Goal: Task Accomplishment & Management: Use online tool/utility

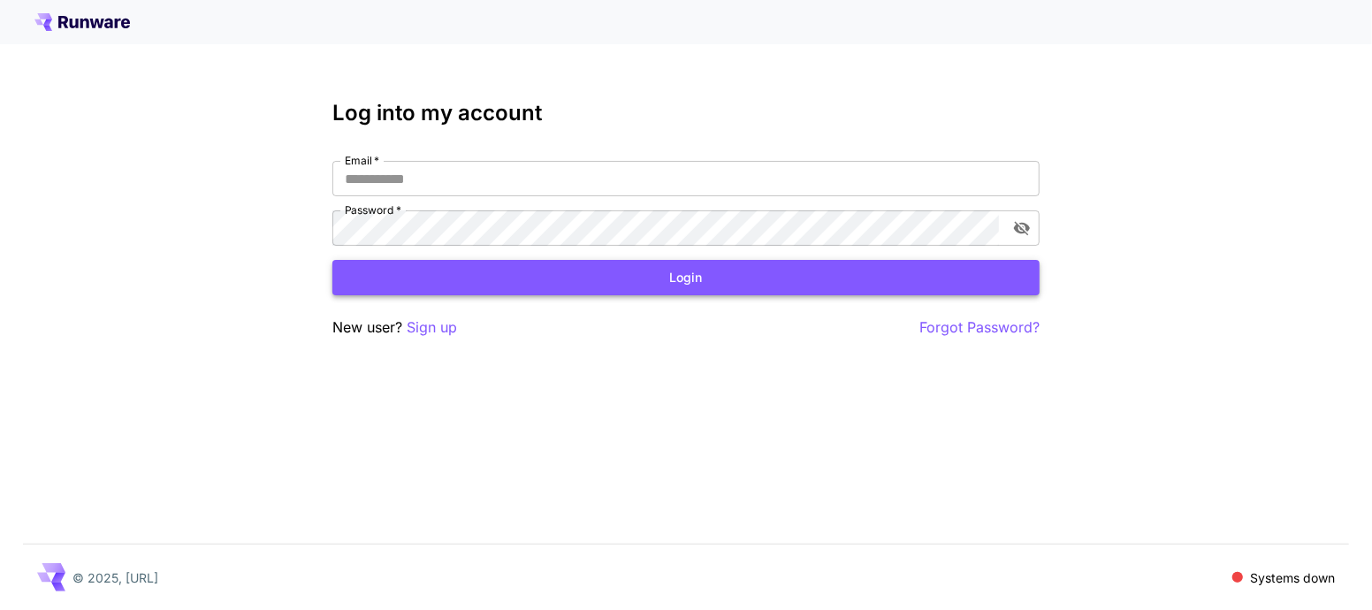
type input "**********"
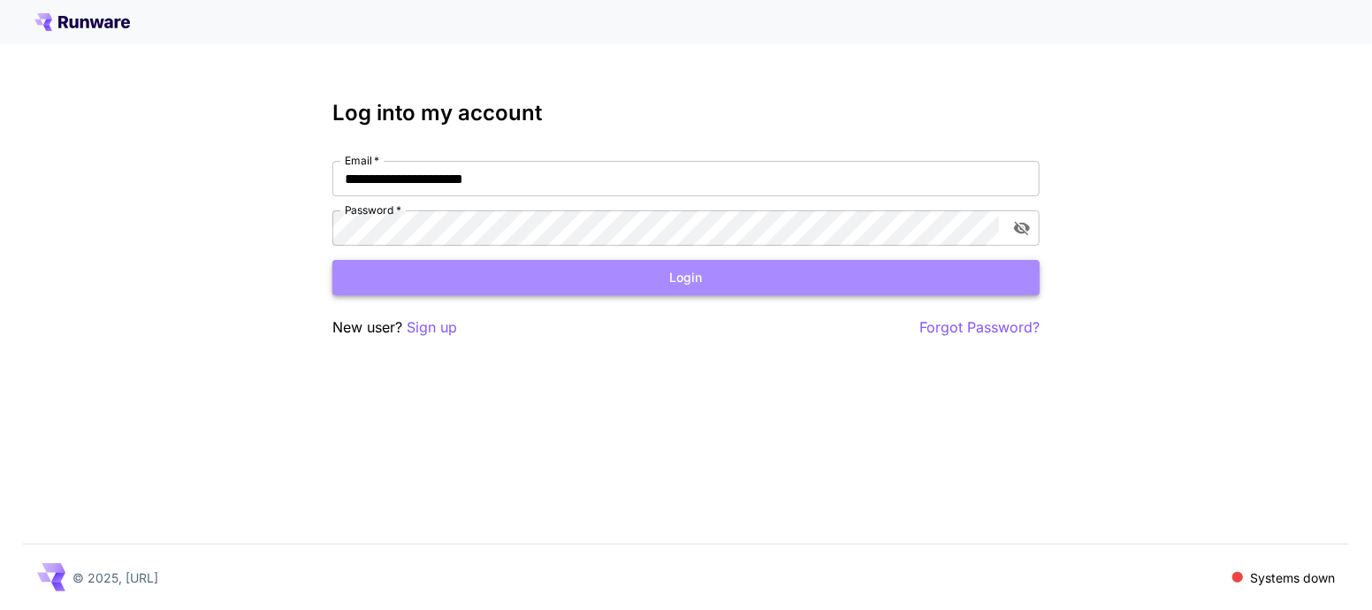
click at [774, 285] on button "Login" at bounding box center [685, 278] width 707 height 36
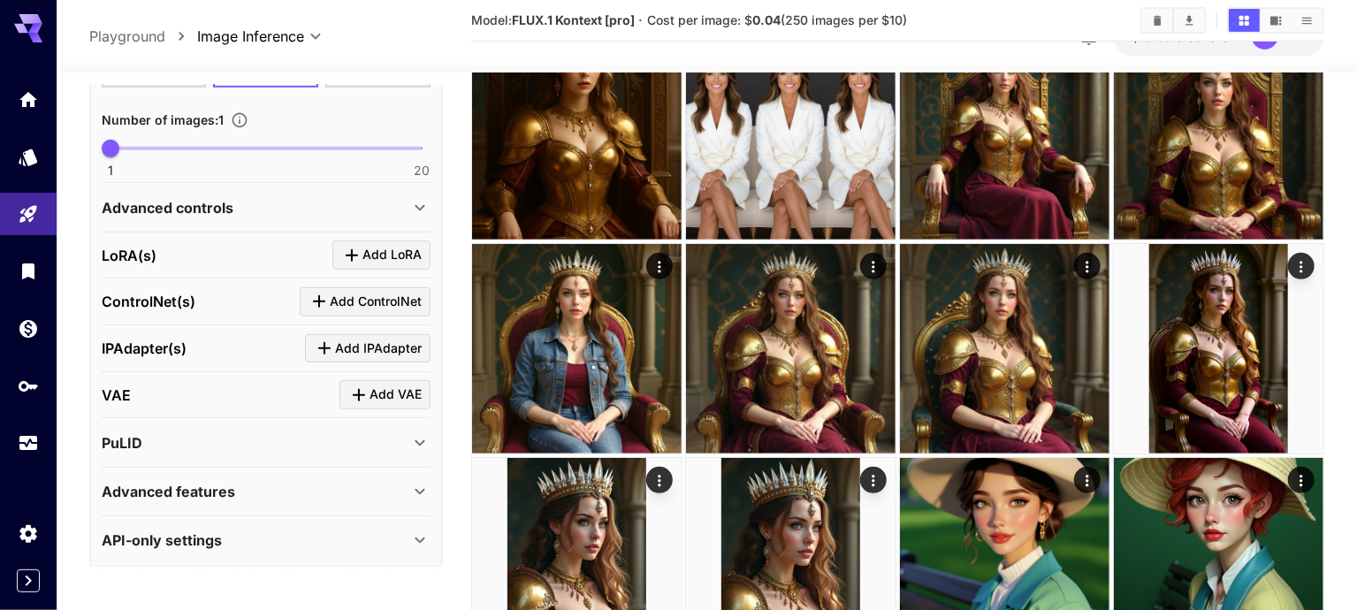
scroll to position [346, 0]
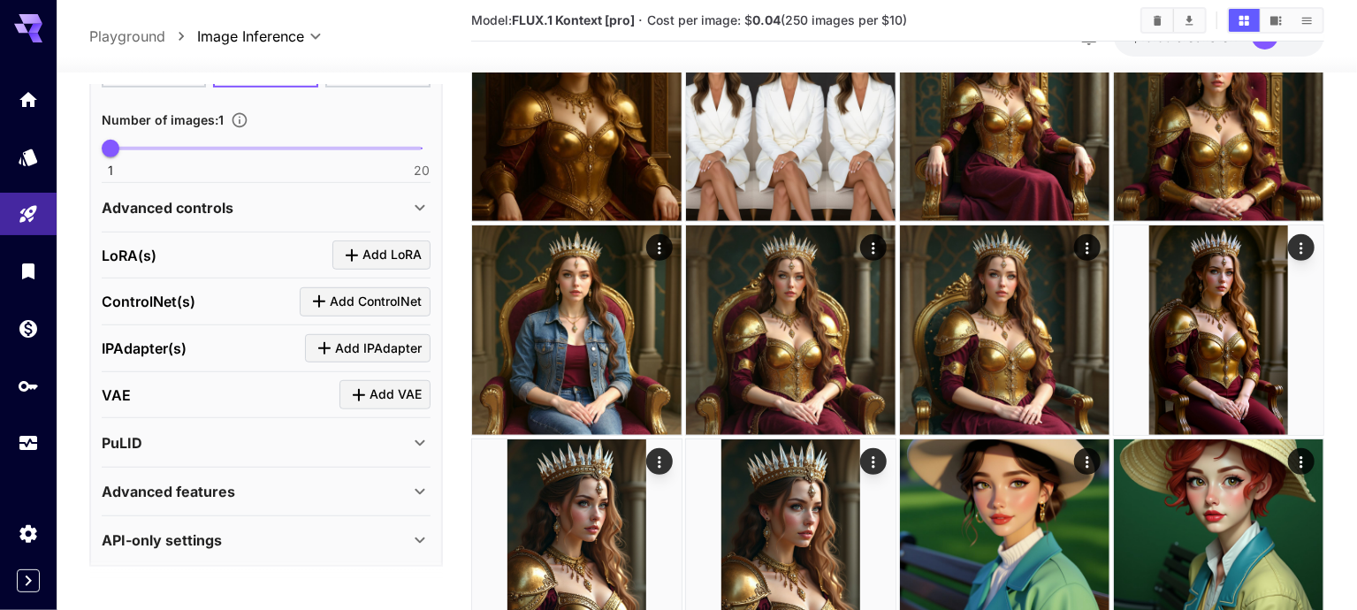
click at [302, 542] on div "API-only settings" at bounding box center [256, 540] width 308 height 21
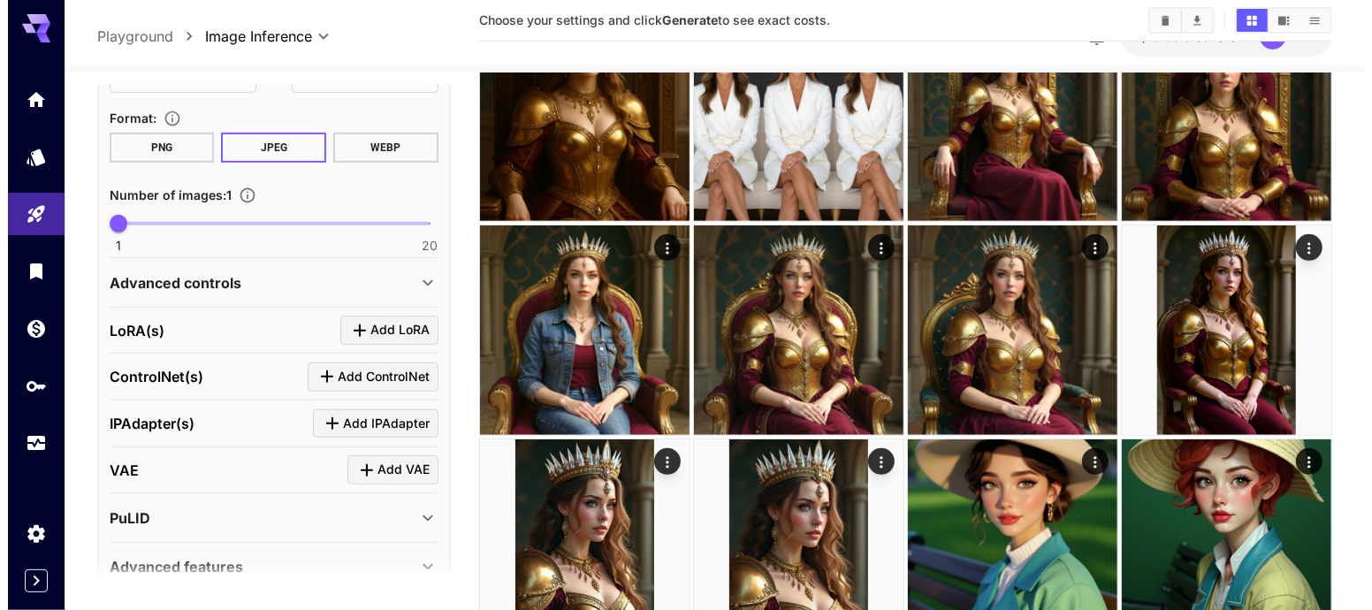
scroll to position [477, 0]
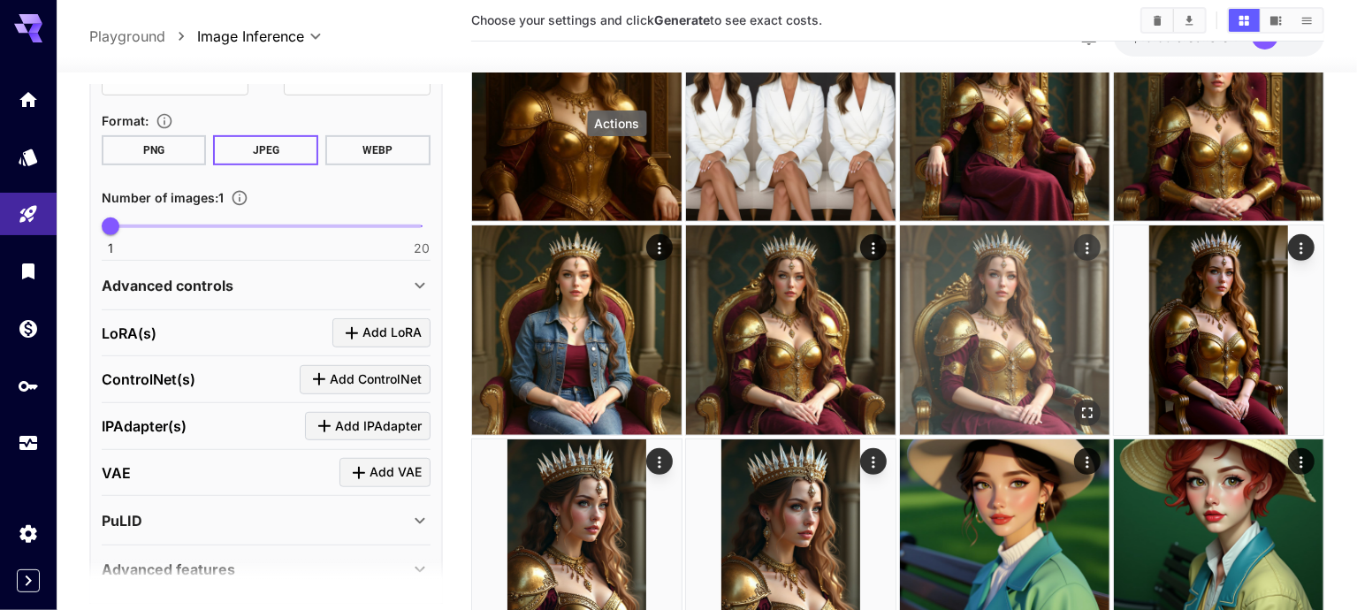
click at [1079, 240] on icon "Actions" at bounding box center [1088, 249] width 18 height 18
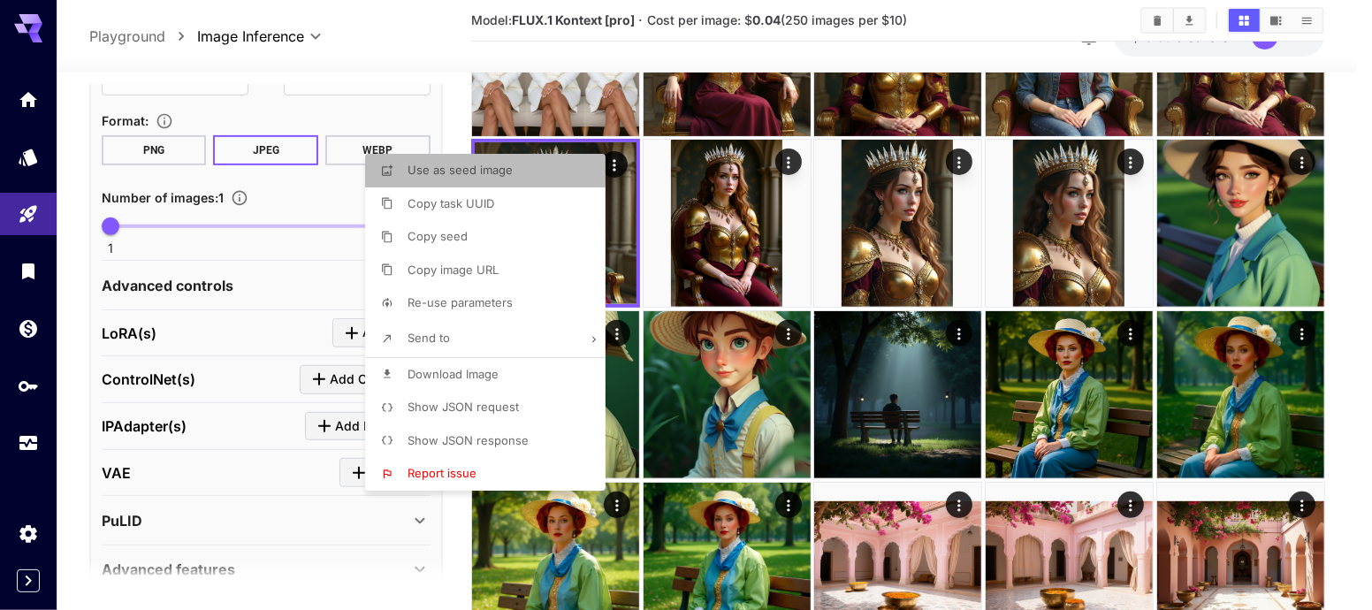
click at [522, 177] on li "Use as seed image" at bounding box center [490, 171] width 251 height 34
type input "**********"
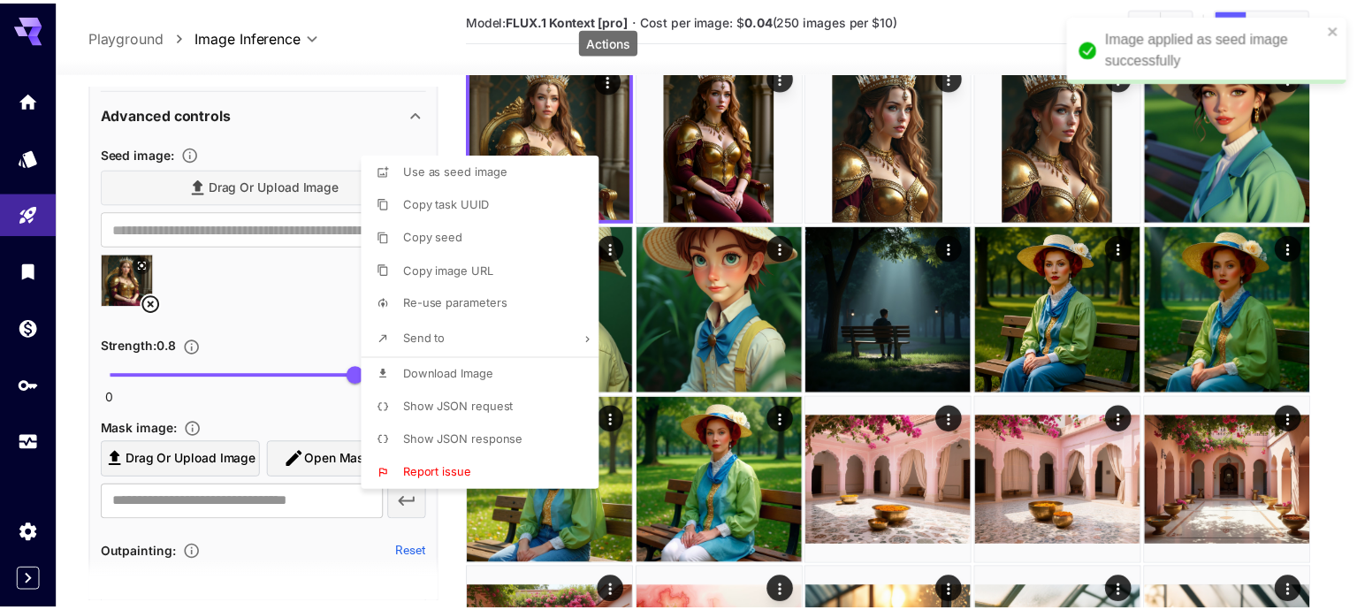
scroll to position [652, 0]
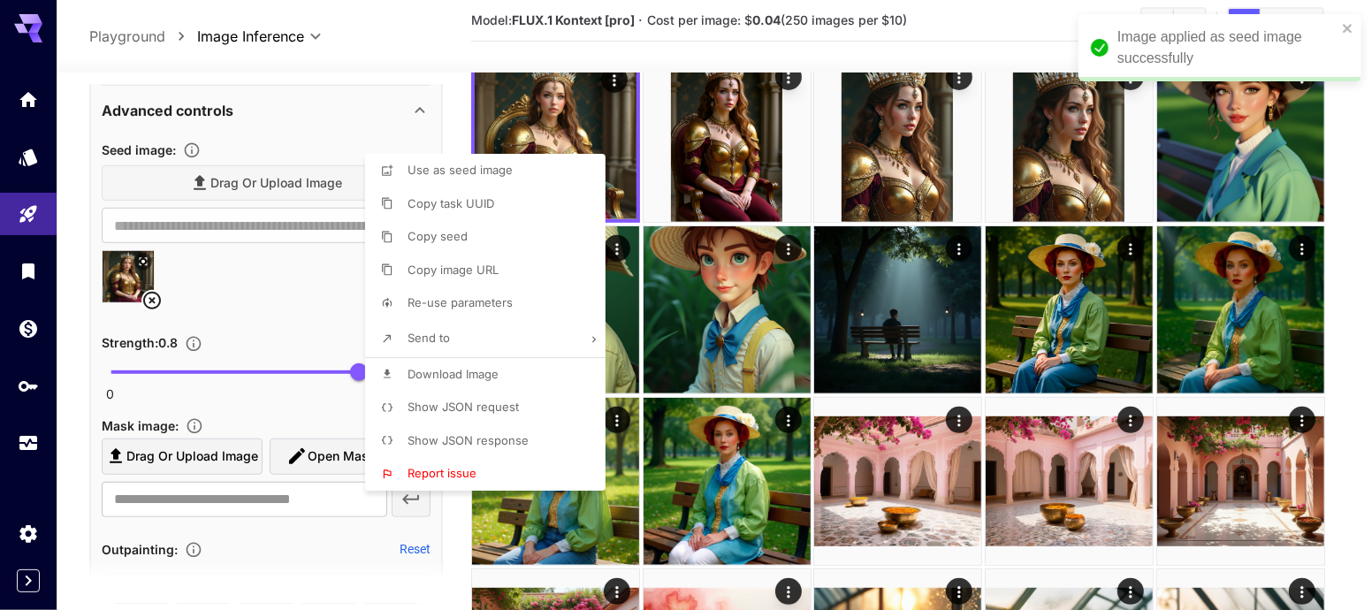
click at [277, 307] on div at bounding box center [686, 305] width 1372 height 610
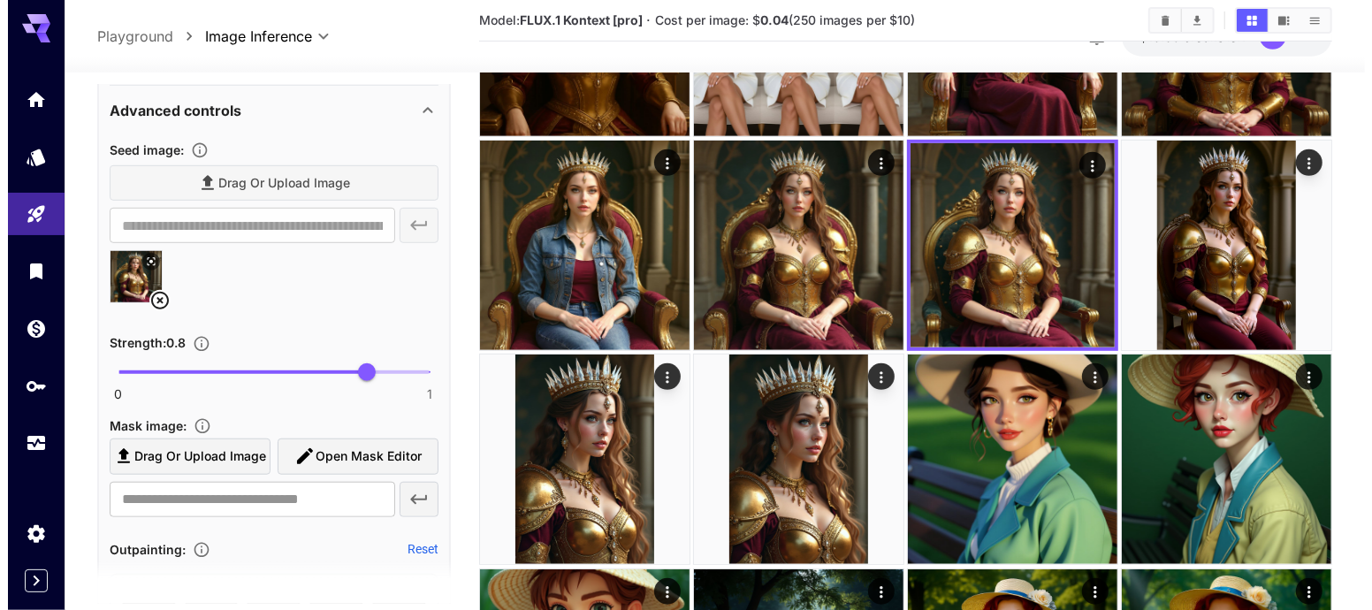
scroll to position [0, 0]
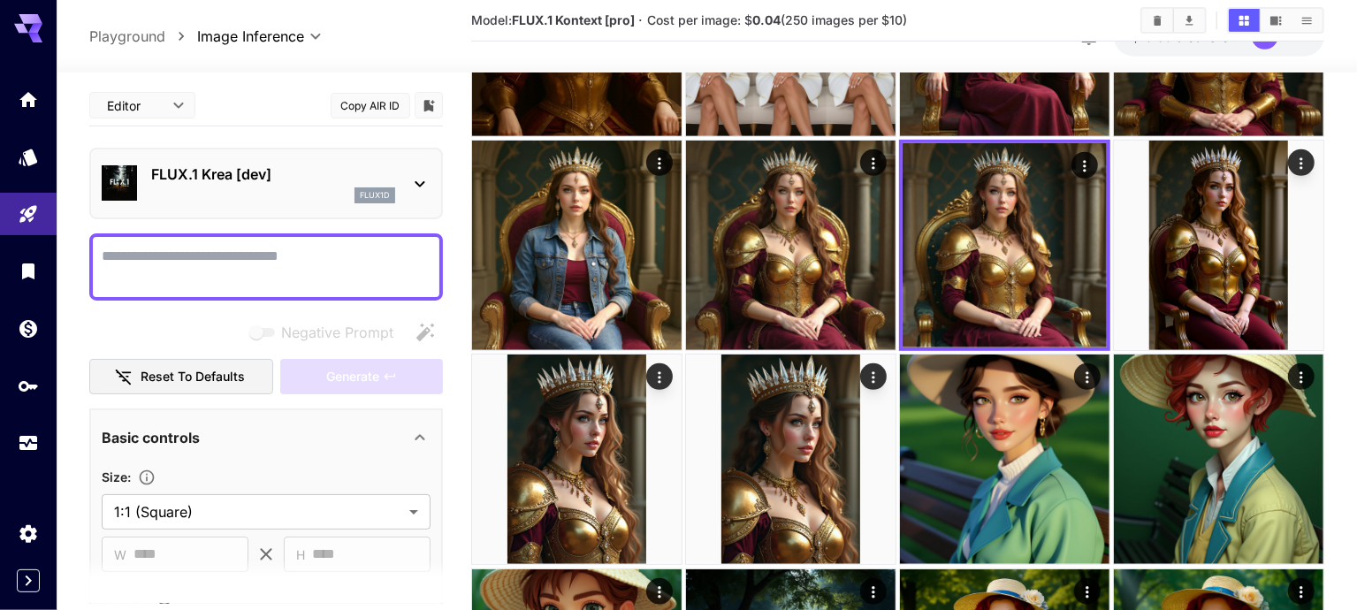
click at [238, 190] on div "flux1d" at bounding box center [273, 195] width 244 height 16
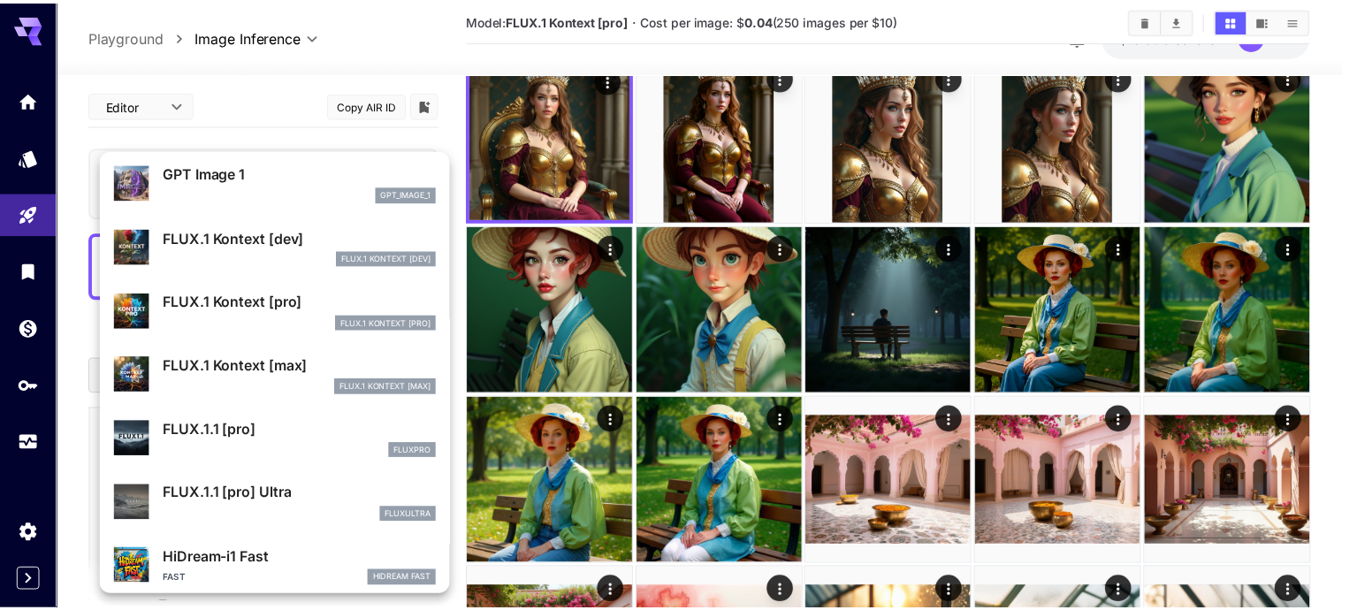
scroll to position [965, 0]
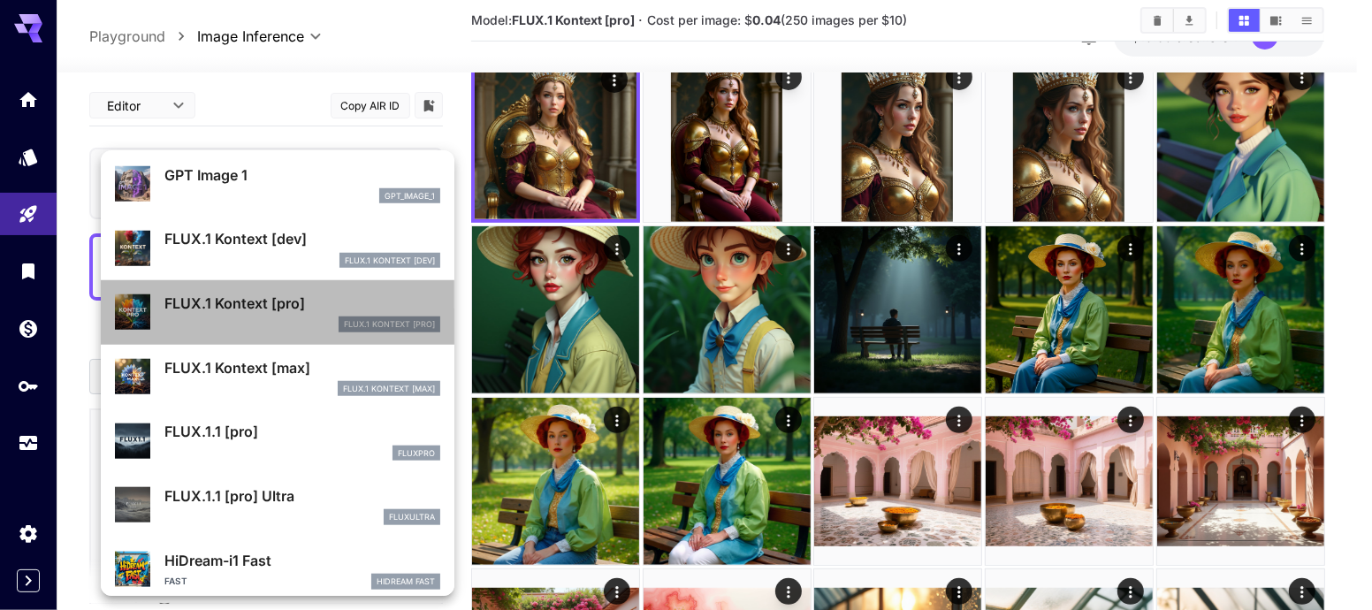
click at [299, 321] on div "FLUX.1 Kontext [pro]" at bounding box center [302, 325] width 276 height 16
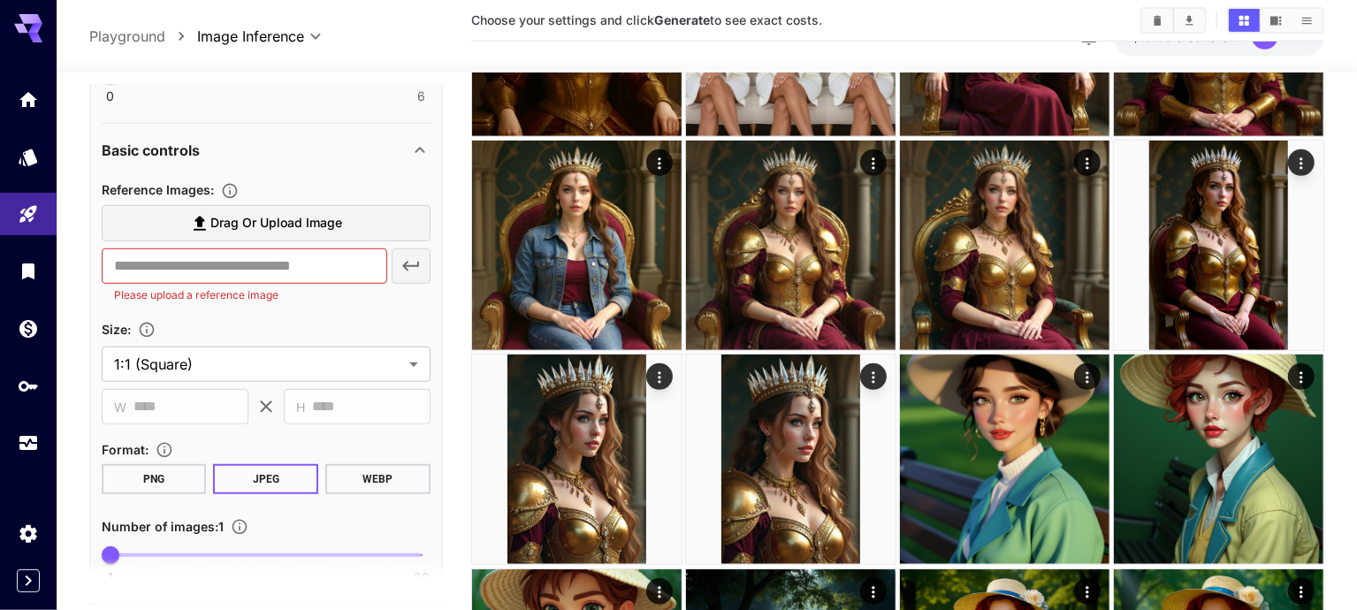
scroll to position [551, 0]
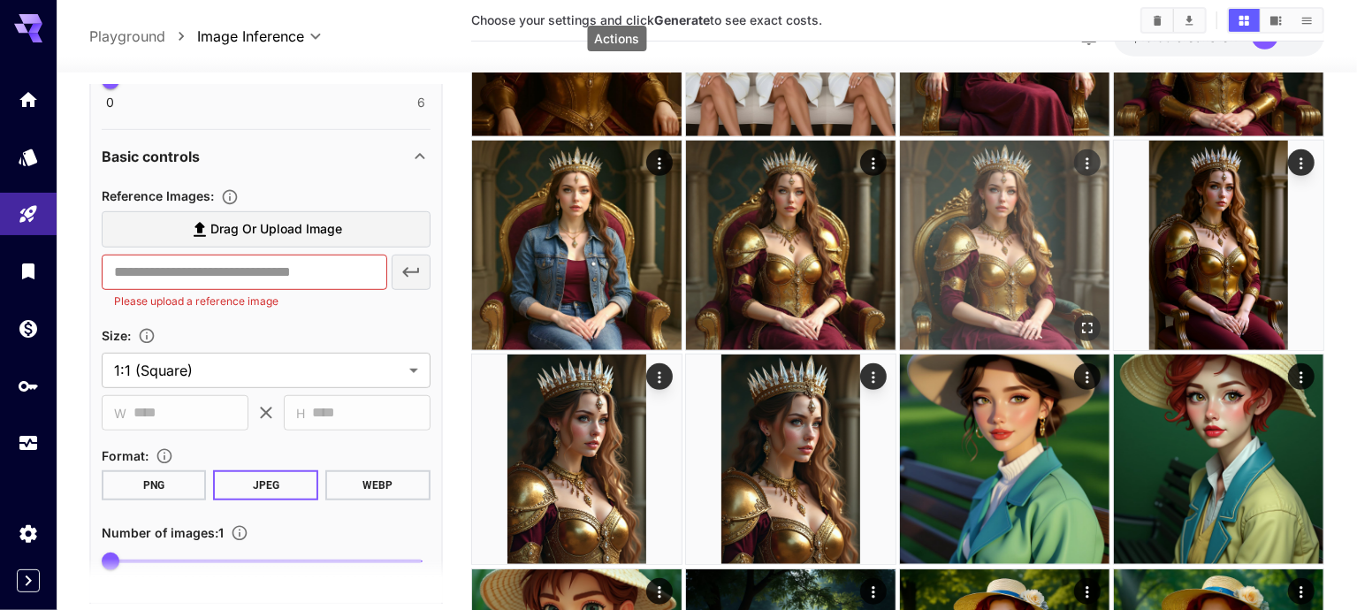
click at [1079, 155] on icon "Actions" at bounding box center [1088, 164] width 18 height 18
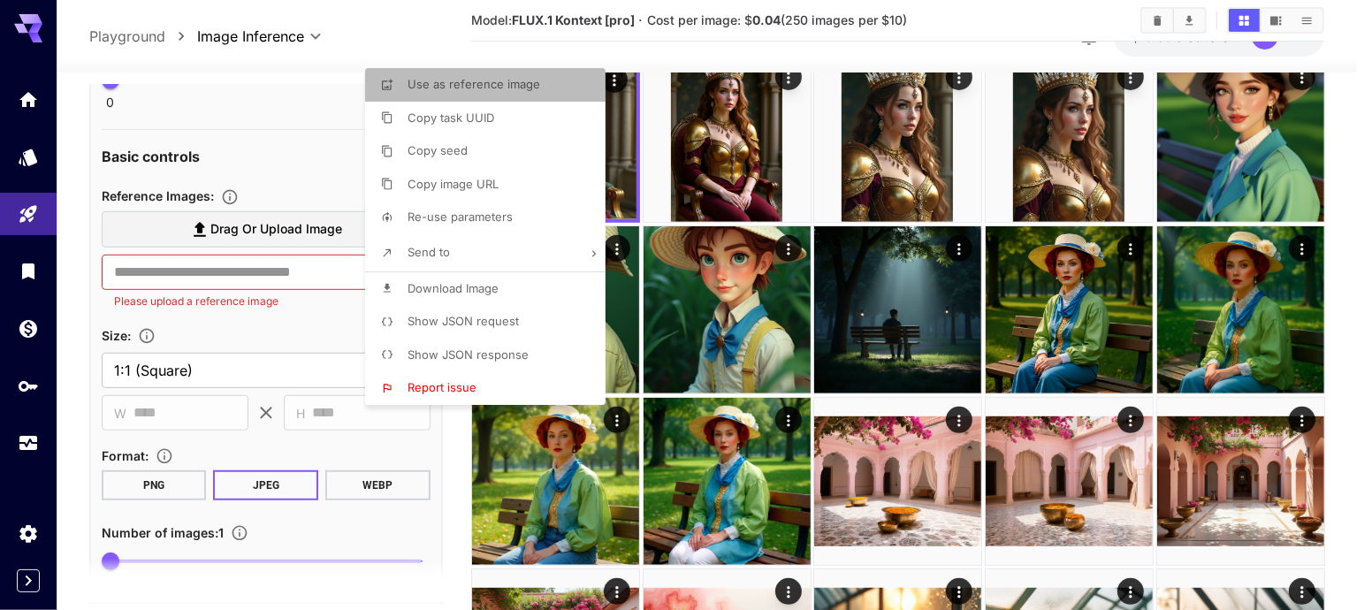
click at [525, 91] on span "Use as reference image" at bounding box center [474, 84] width 133 height 14
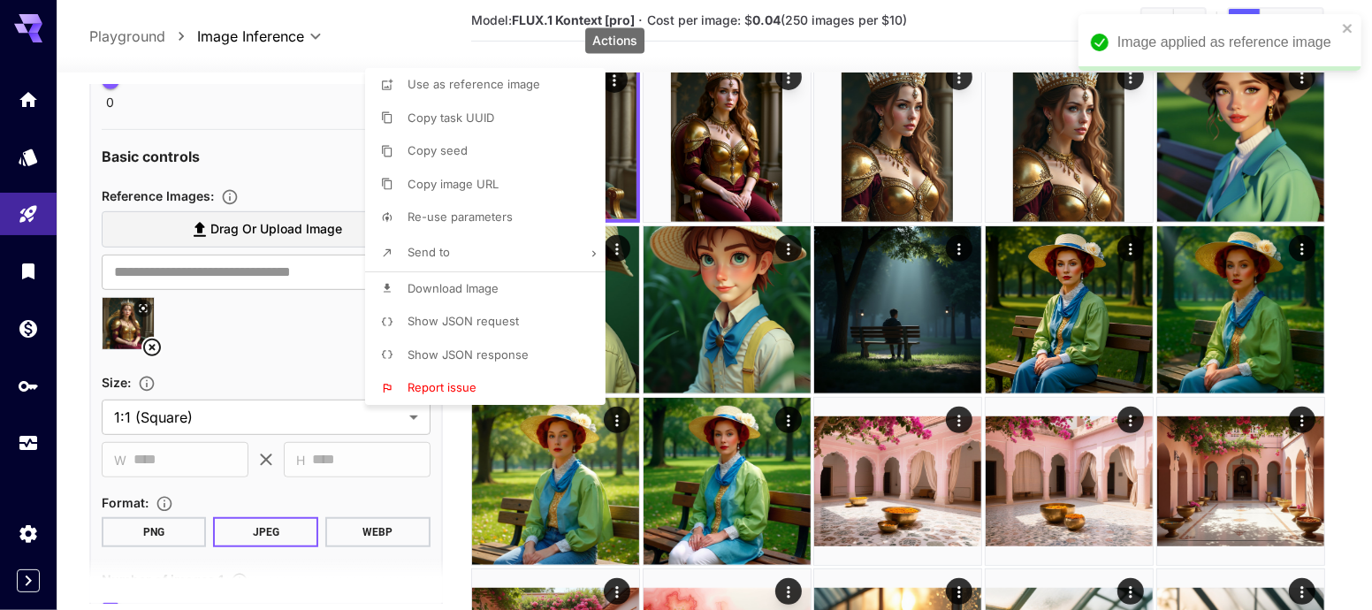
click at [288, 310] on div at bounding box center [686, 305] width 1372 height 610
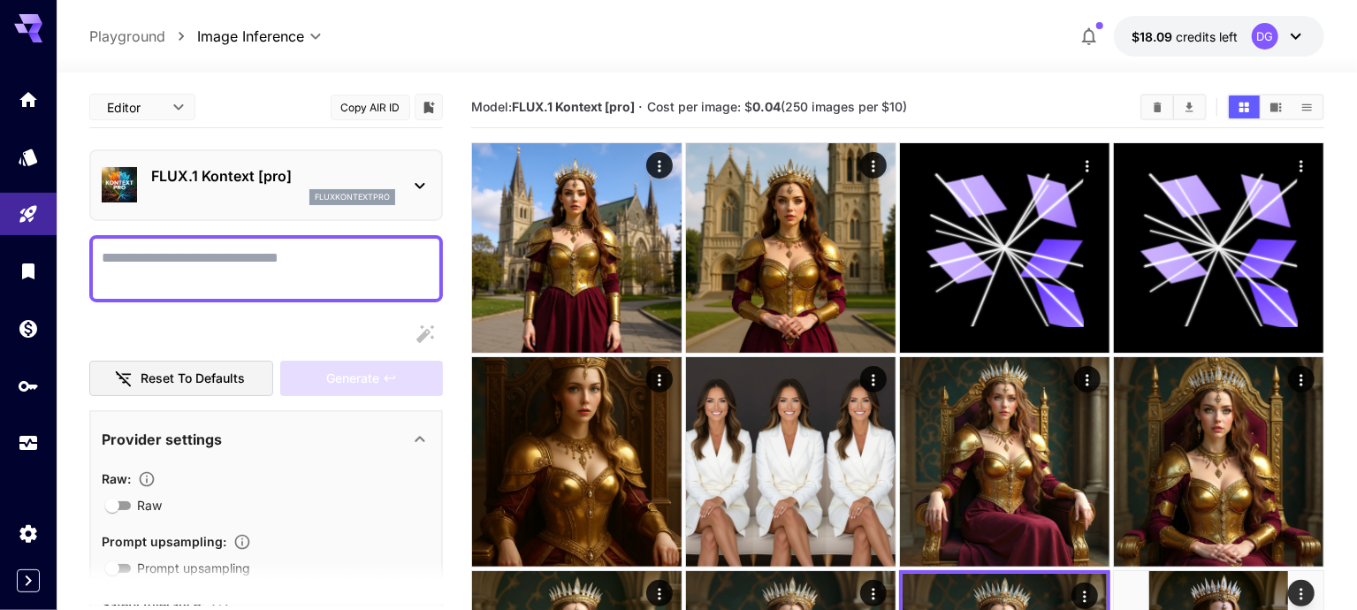
scroll to position [0, 0]
click at [271, 283] on textarea "Raw" at bounding box center [266, 269] width 329 height 42
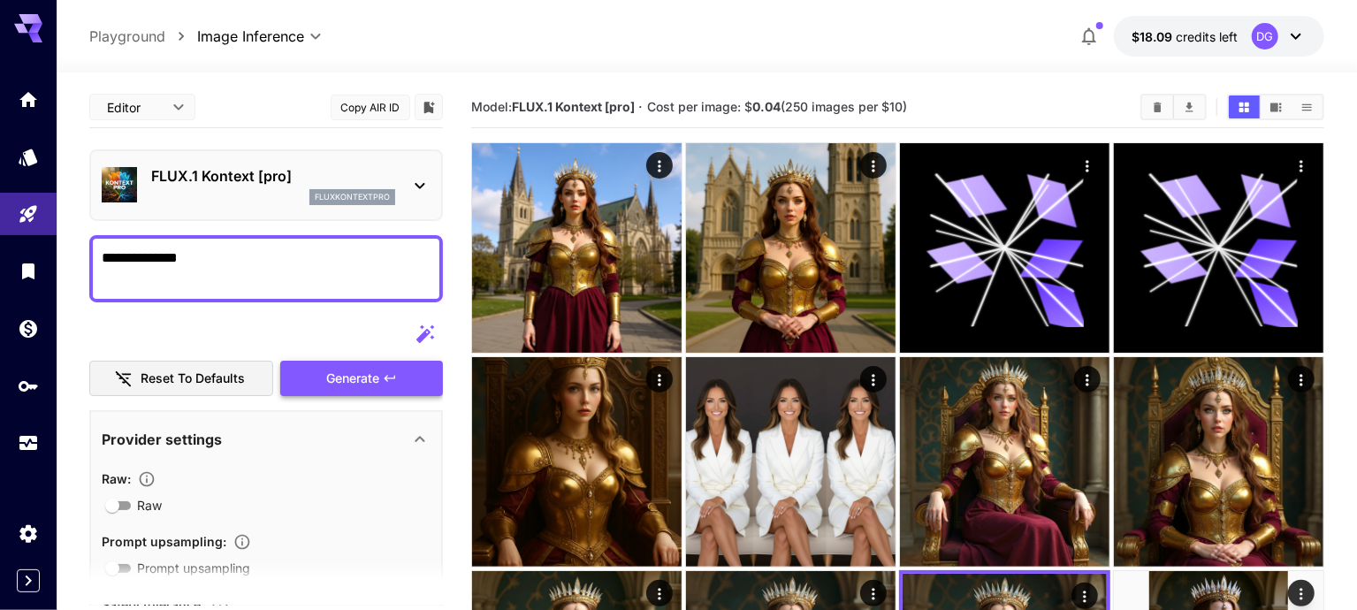
click at [346, 369] on span "Generate" at bounding box center [352, 379] width 53 height 22
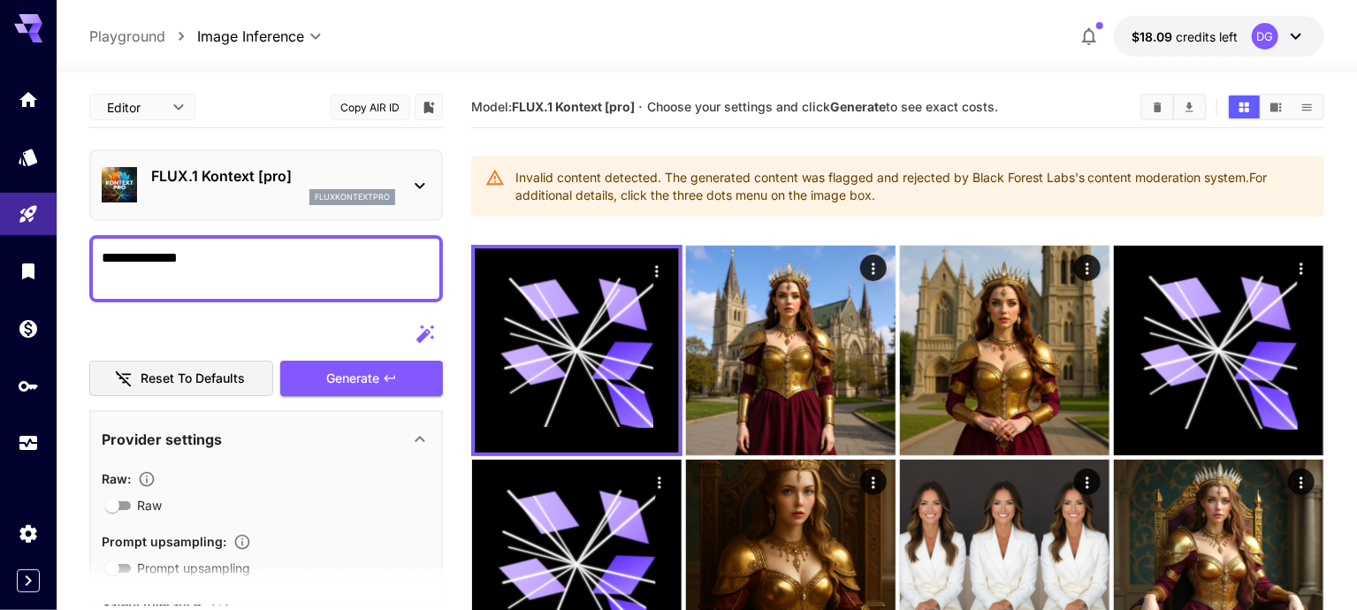
click at [177, 267] on textarea "**********" at bounding box center [267, 269] width 331 height 42
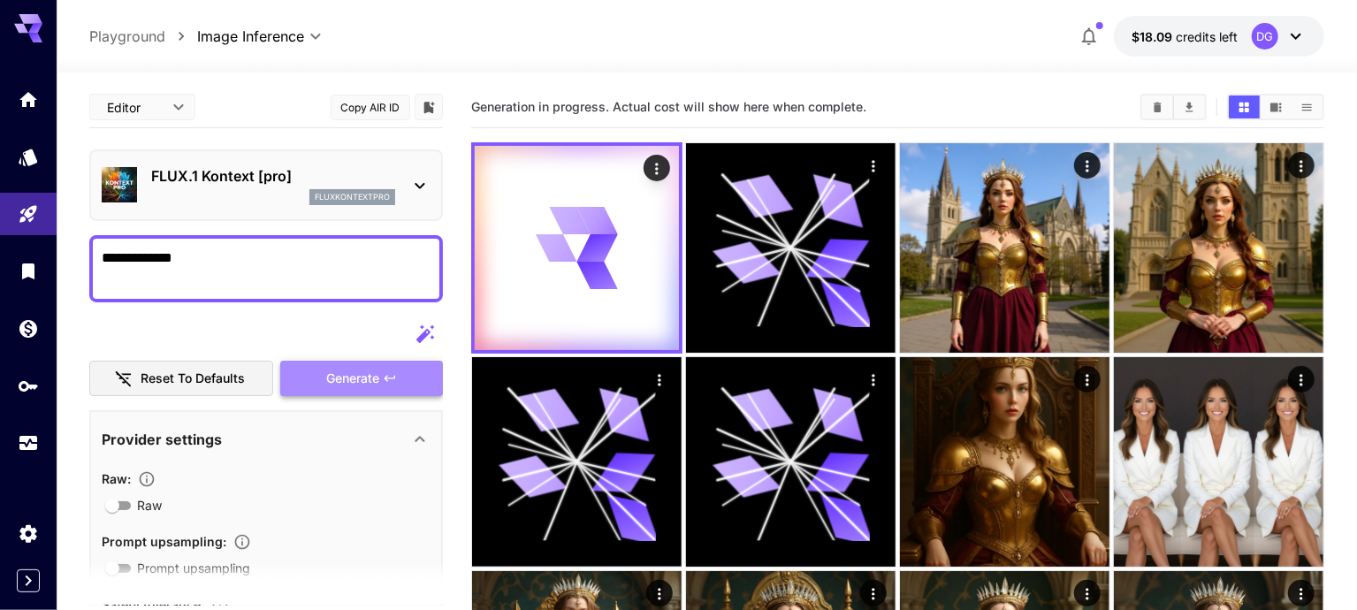
click at [398, 386] on button "Generate" at bounding box center [361, 379] width 163 height 36
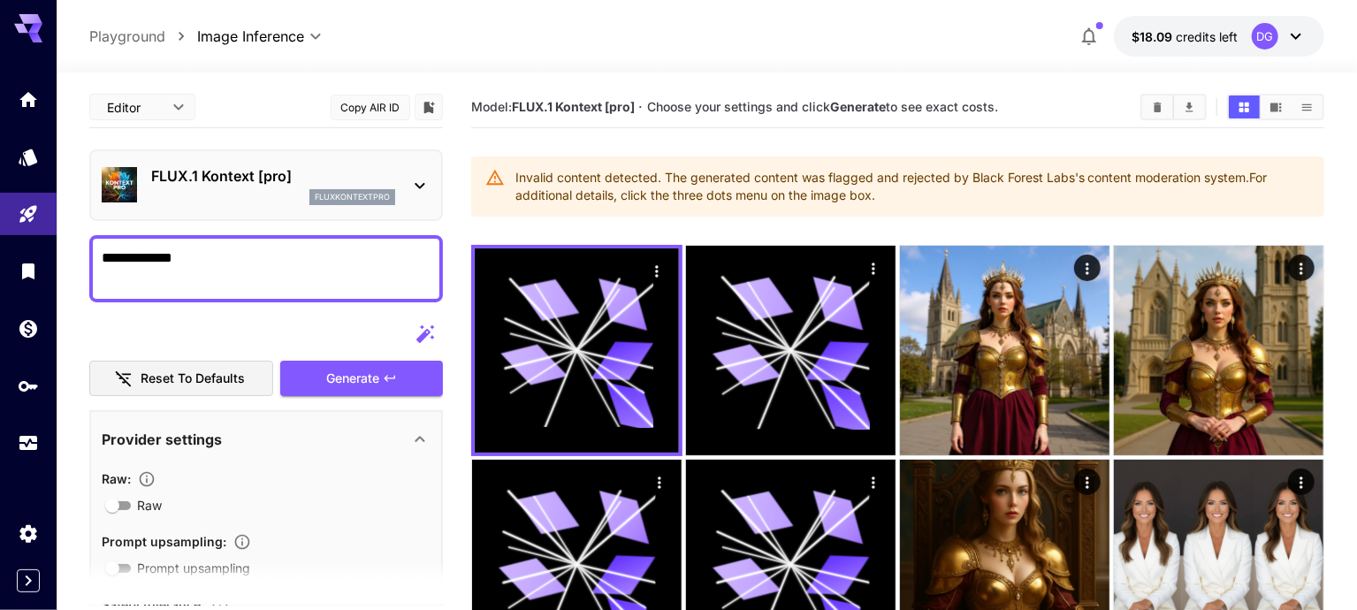
drag, startPoint x: 211, startPoint y: 255, endPoint x: 78, endPoint y: 252, distance: 133.5
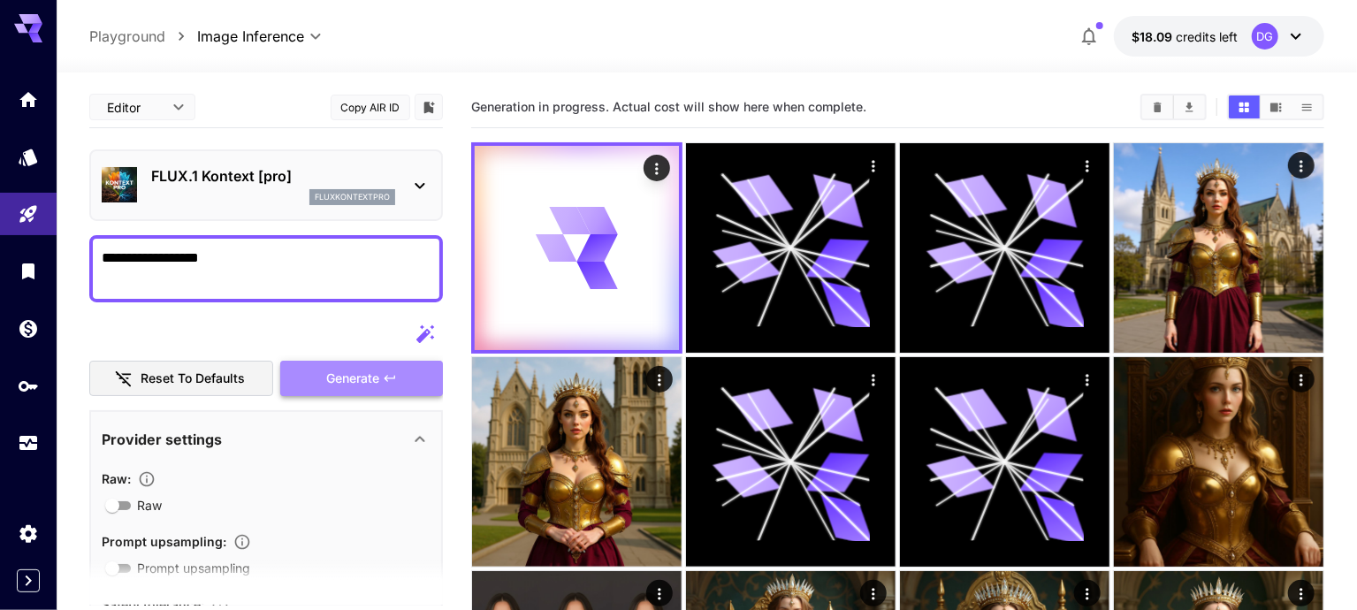
click at [323, 375] on button "Generate" at bounding box center [361, 379] width 163 height 36
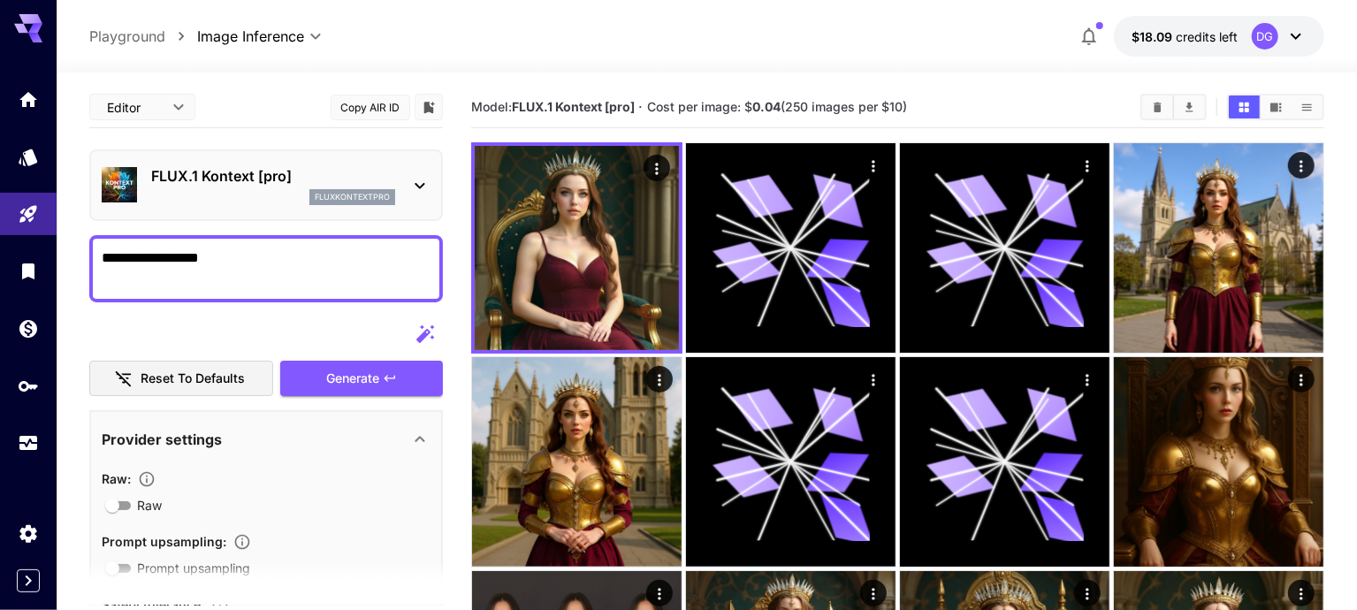
click at [174, 256] on textarea "**********" at bounding box center [267, 269] width 331 height 42
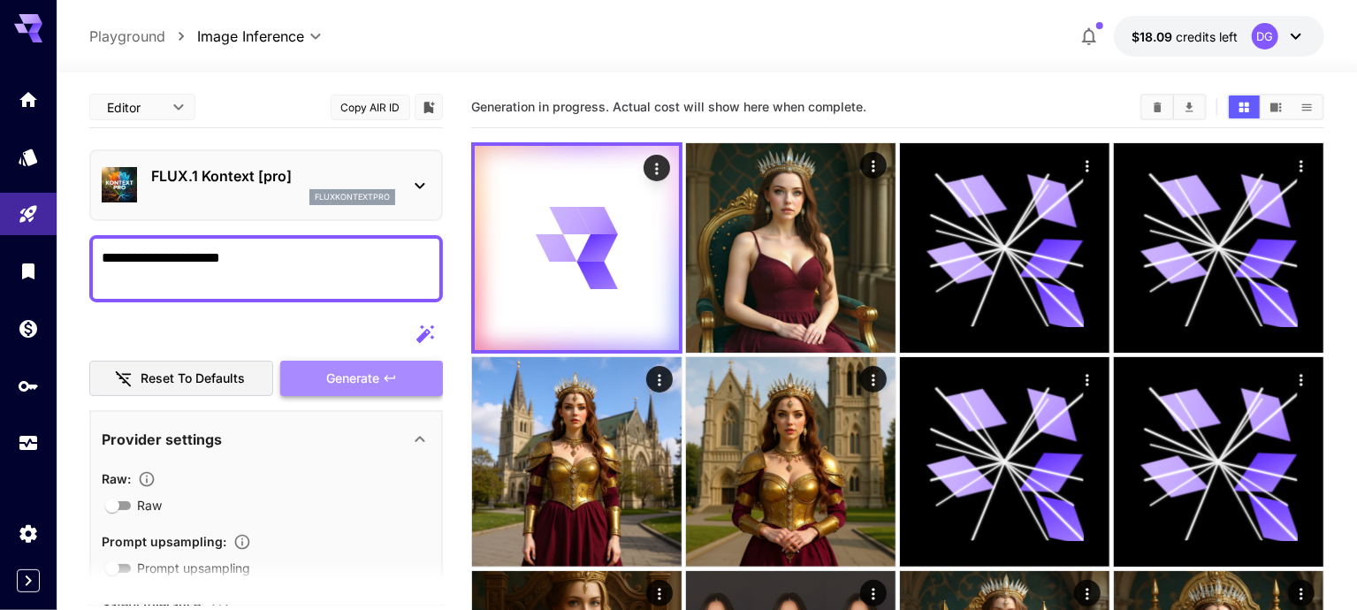
click at [395, 374] on icon "button" at bounding box center [390, 378] width 14 height 14
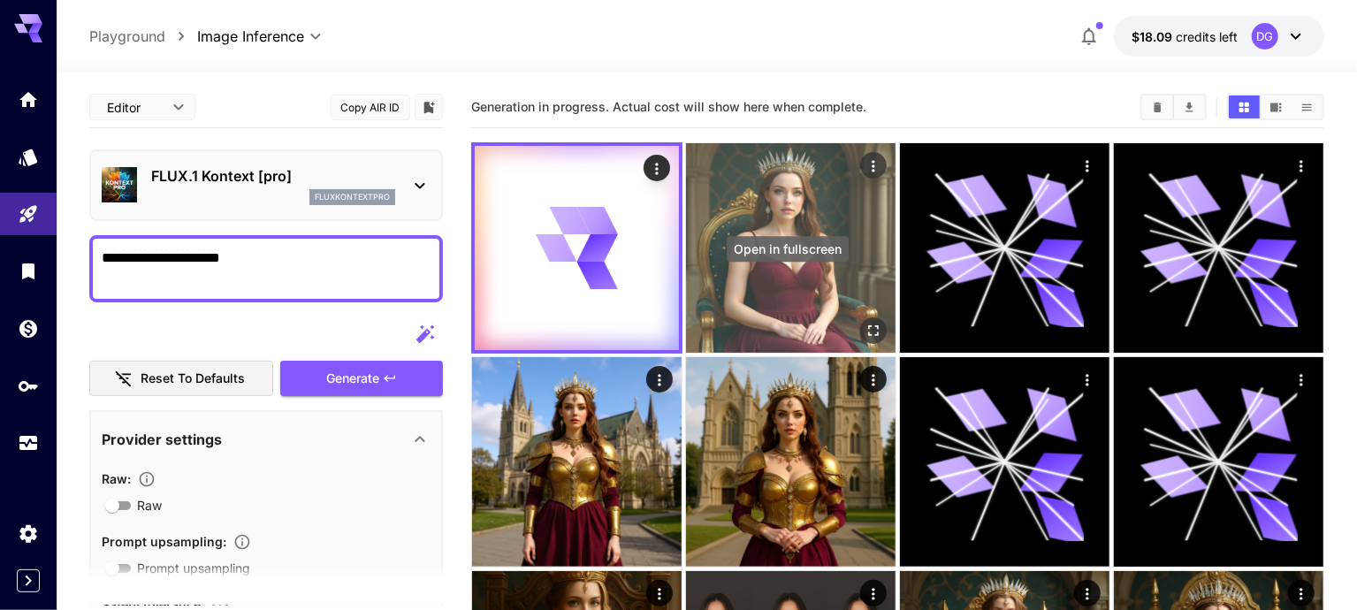
click at [865, 322] on icon "Open in fullscreen" at bounding box center [874, 331] width 18 height 18
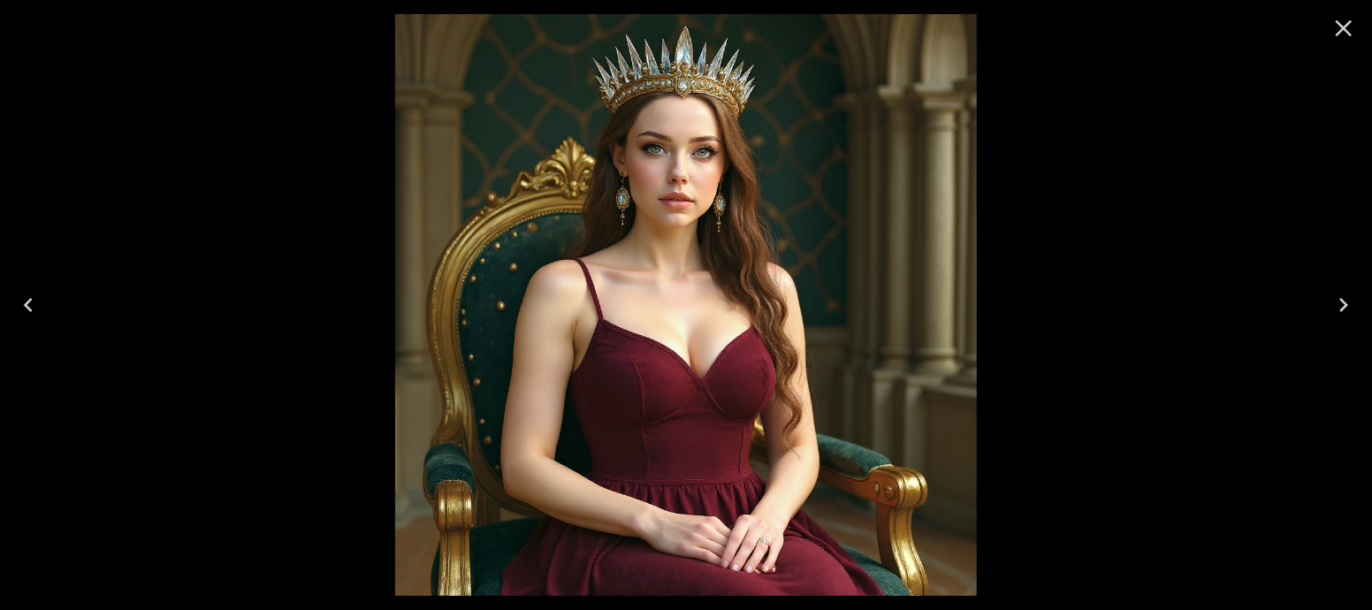
click at [1349, 29] on icon "Close" at bounding box center [1344, 28] width 28 height 28
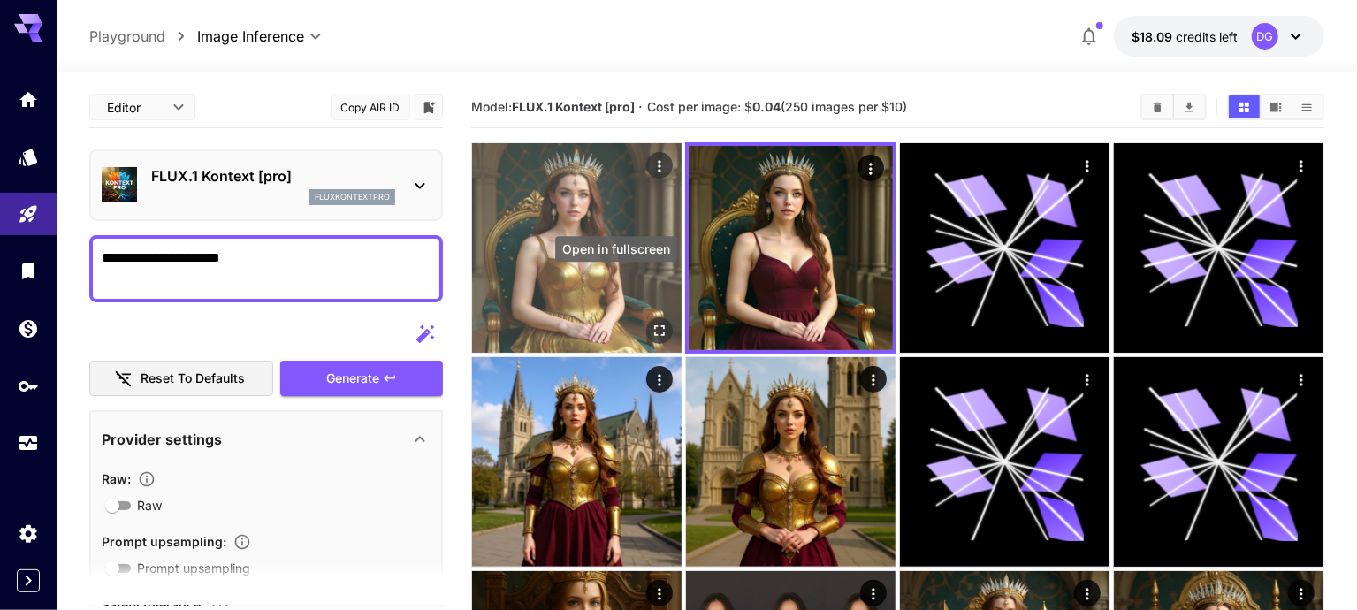
click at [651, 322] on icon "Open in fullscreen" at bounding box center [660, 331] width 18 height 18
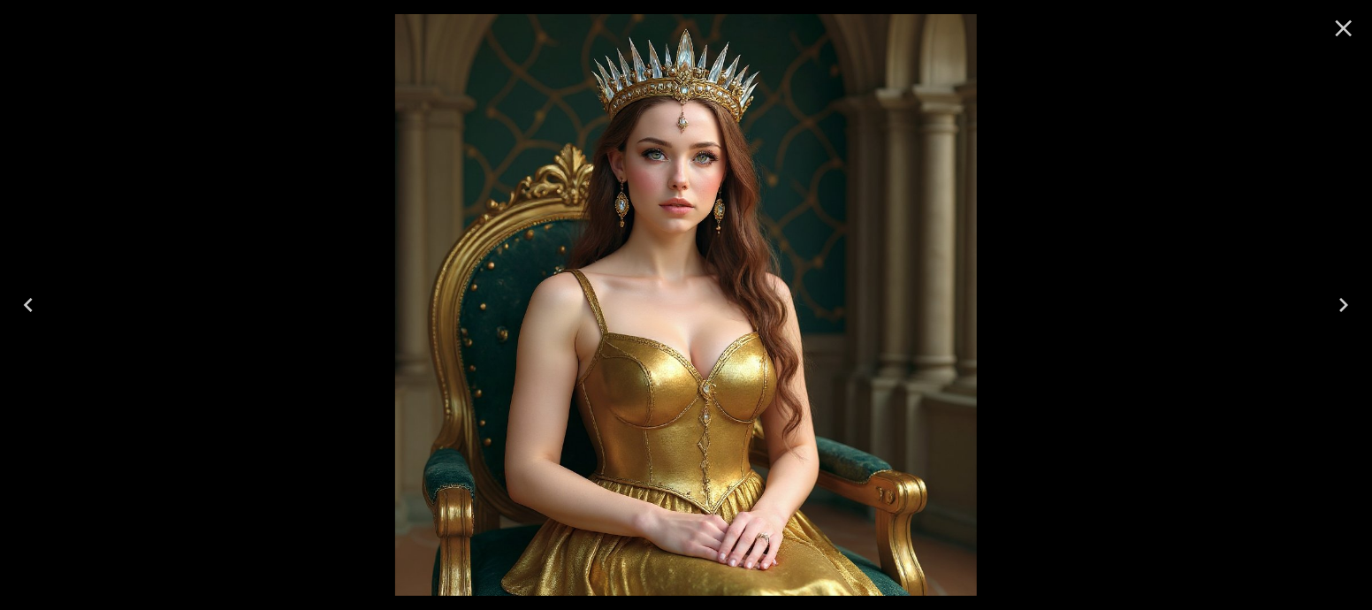
click at [1338, 20] on icon "Close" at bounding box center [1344, 28] width 28 height 28
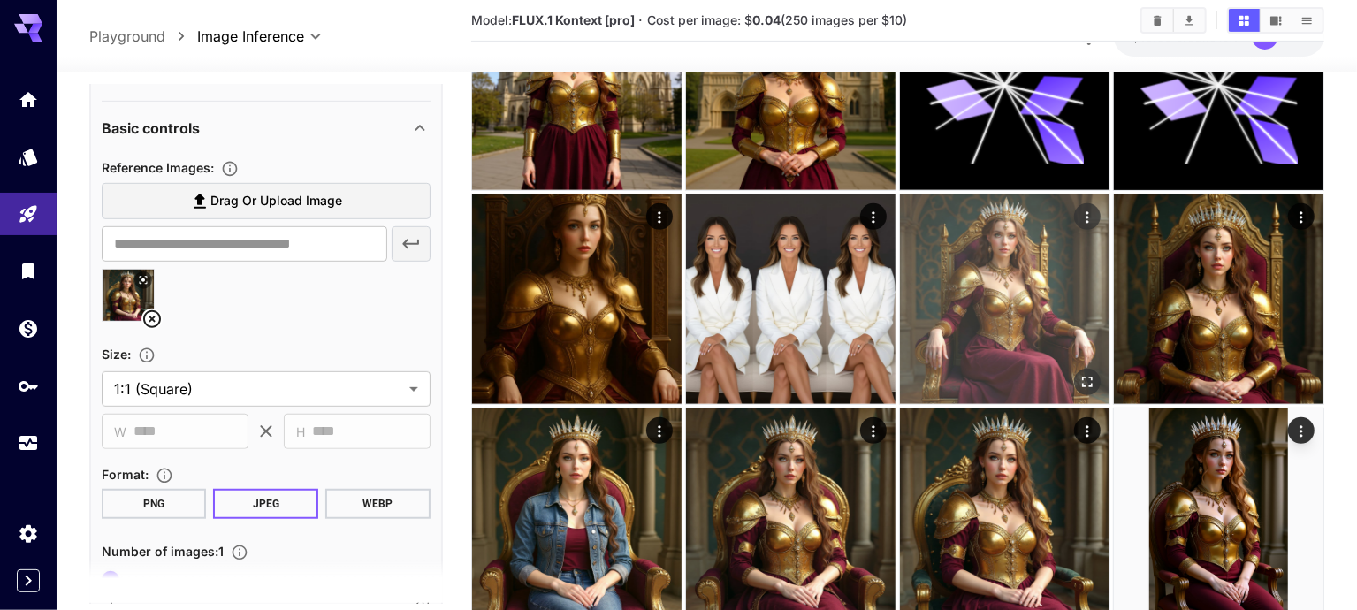
scroll to position [376, 0]
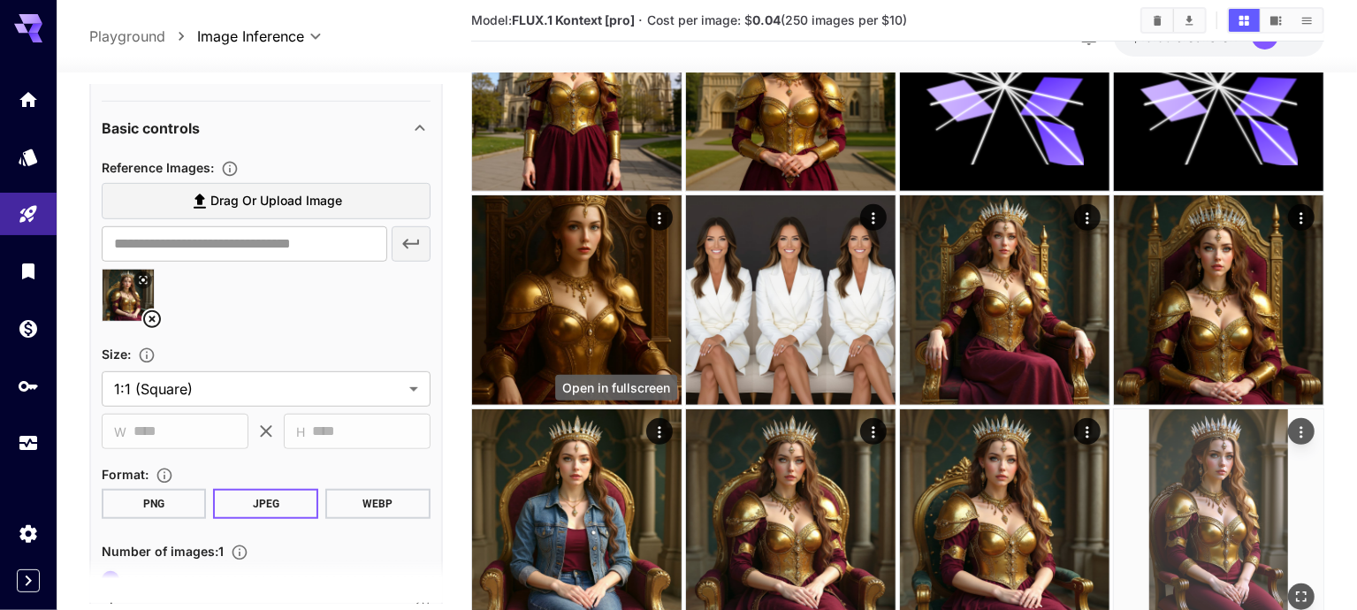
click at [1296, 592] on icon "Open in fullscreen" at bounding box center [1301, 597] width 11 height 11
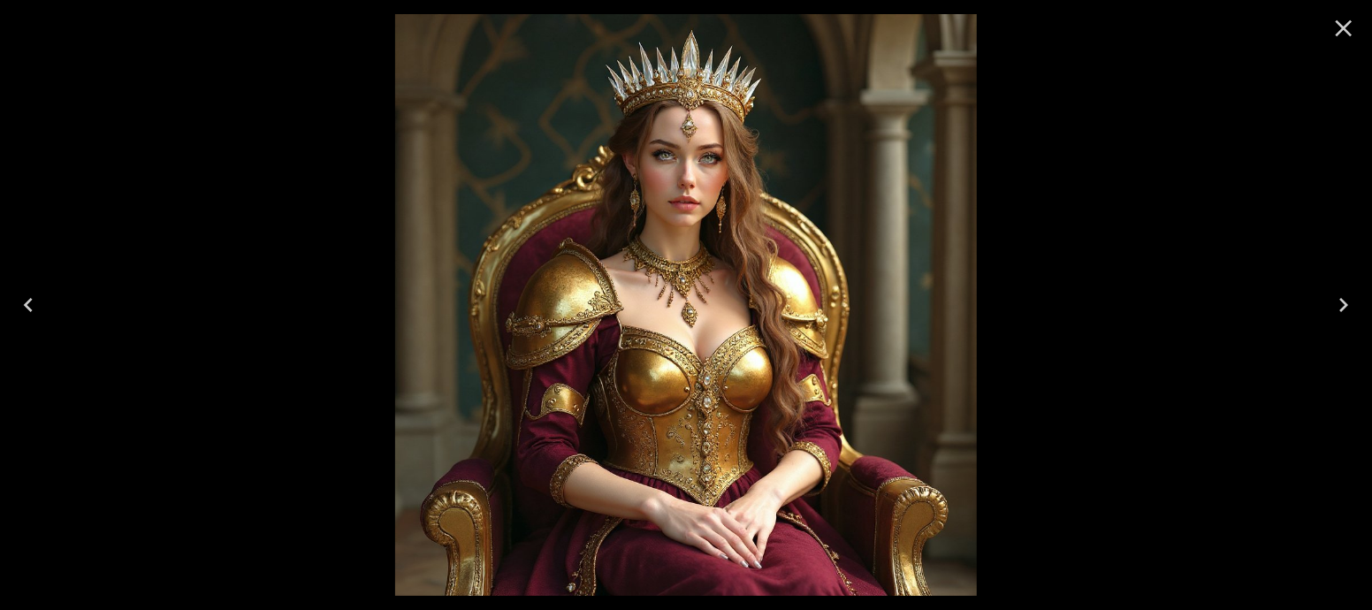
click at [1342, 26] on icon "Close" at bounding box center [1344, 28] width 17 height 17
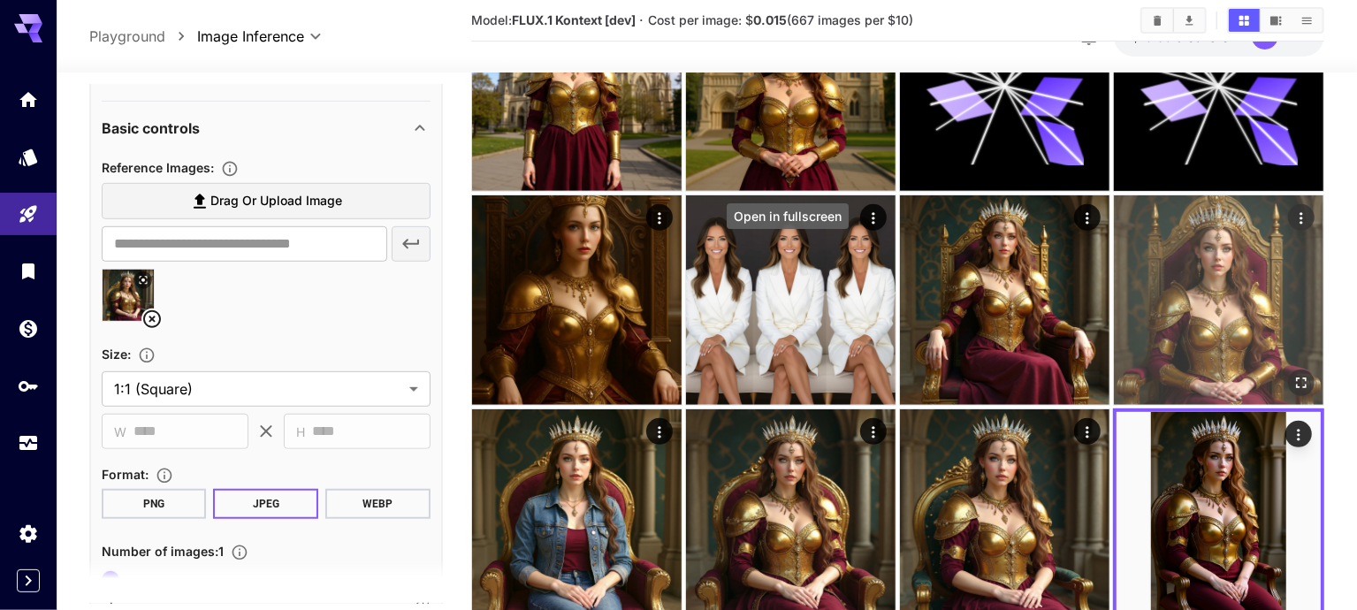
click at [1296, 378] on icon "Open in fullscreen" at bounding box center [1301, 383] width 11 height 11
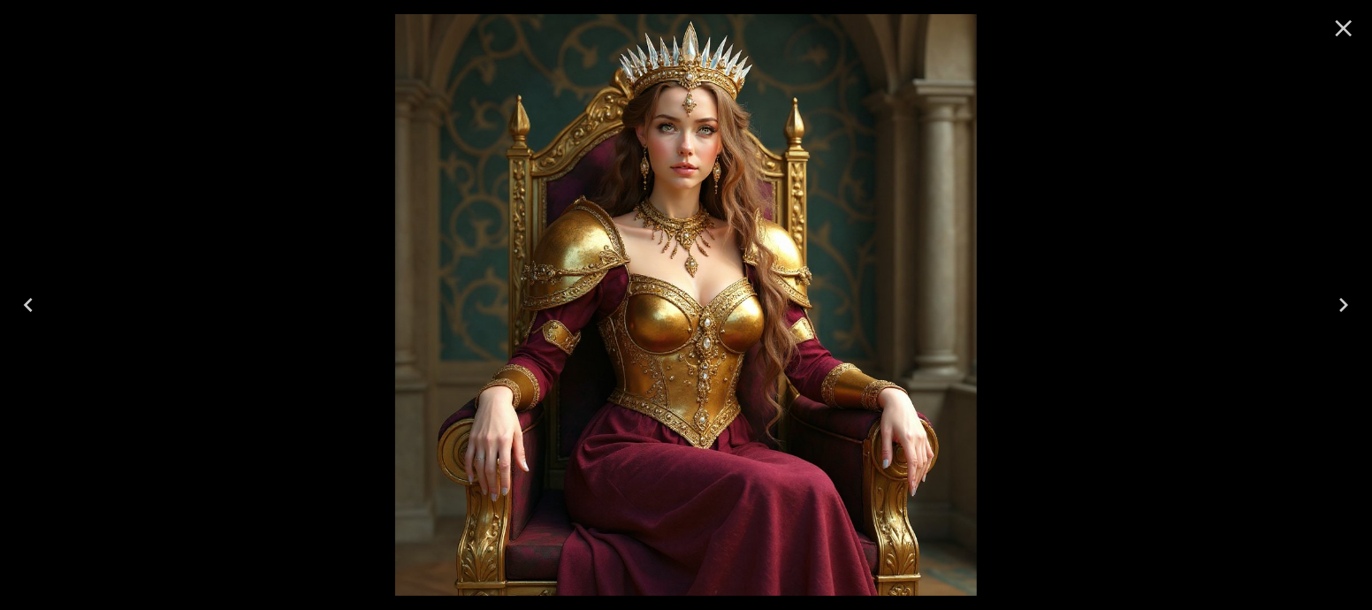
click at [1347, 24] on icon "Close" at bounding box center [1344, 28] width 17 height 17
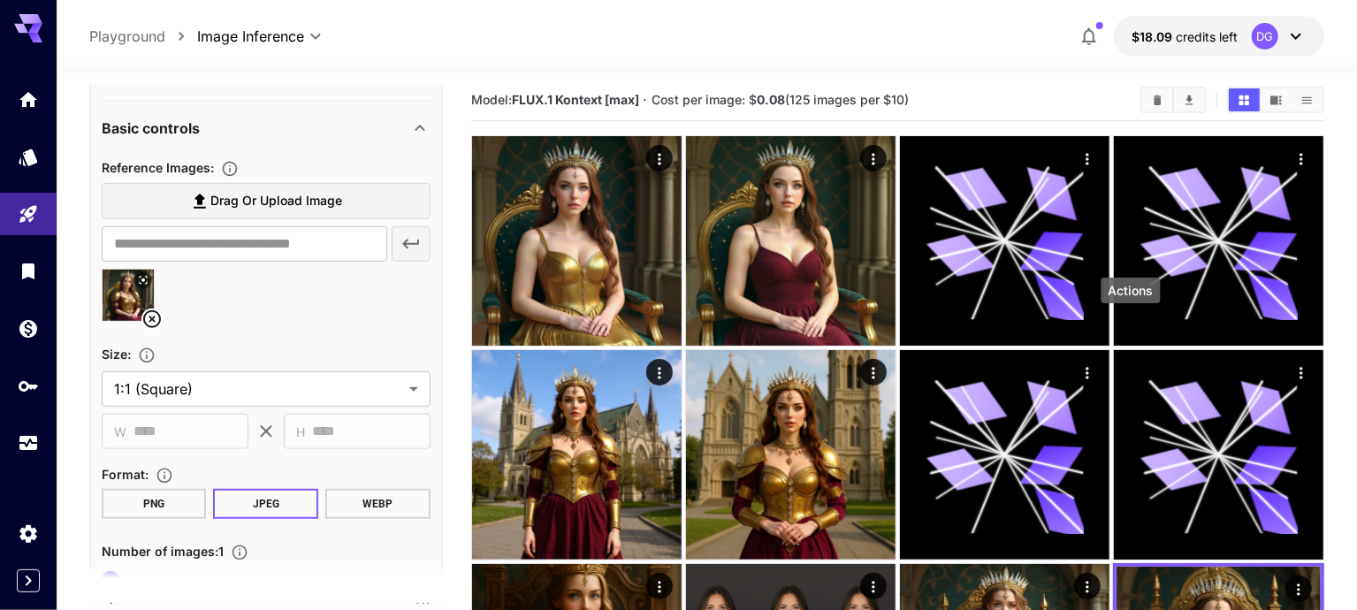
scroll to position [7, 0]
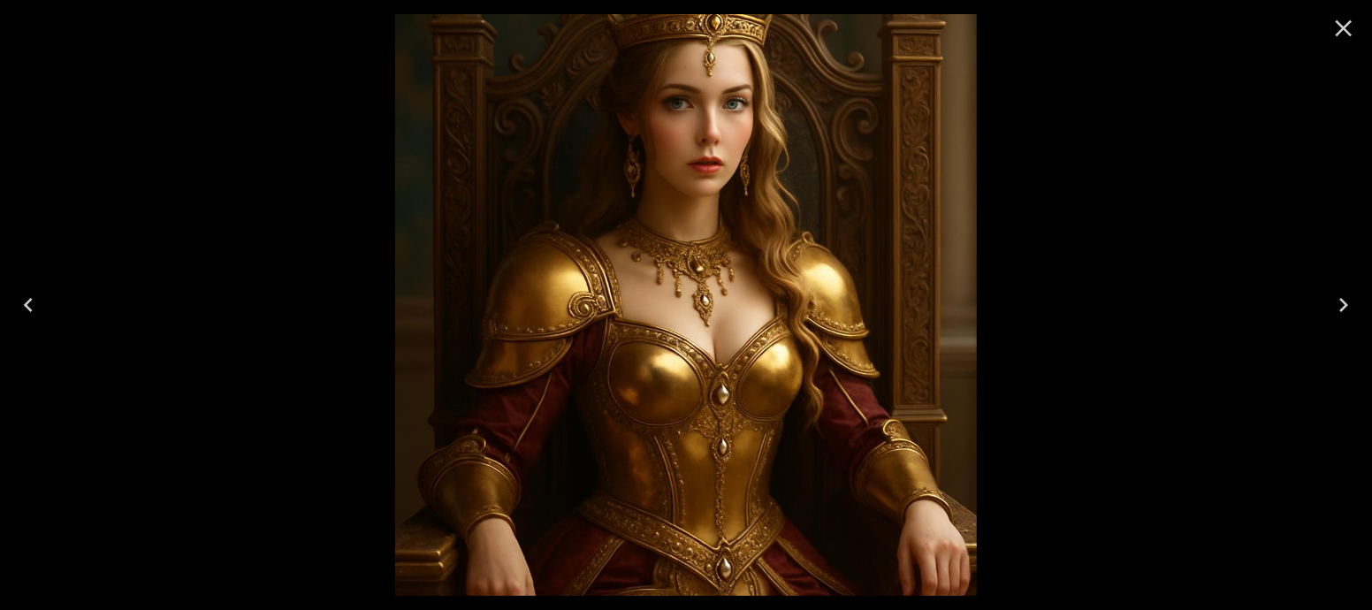
click at [1338, 42] on button "Close" at bounding box center [1344, 28] width 42 height 42
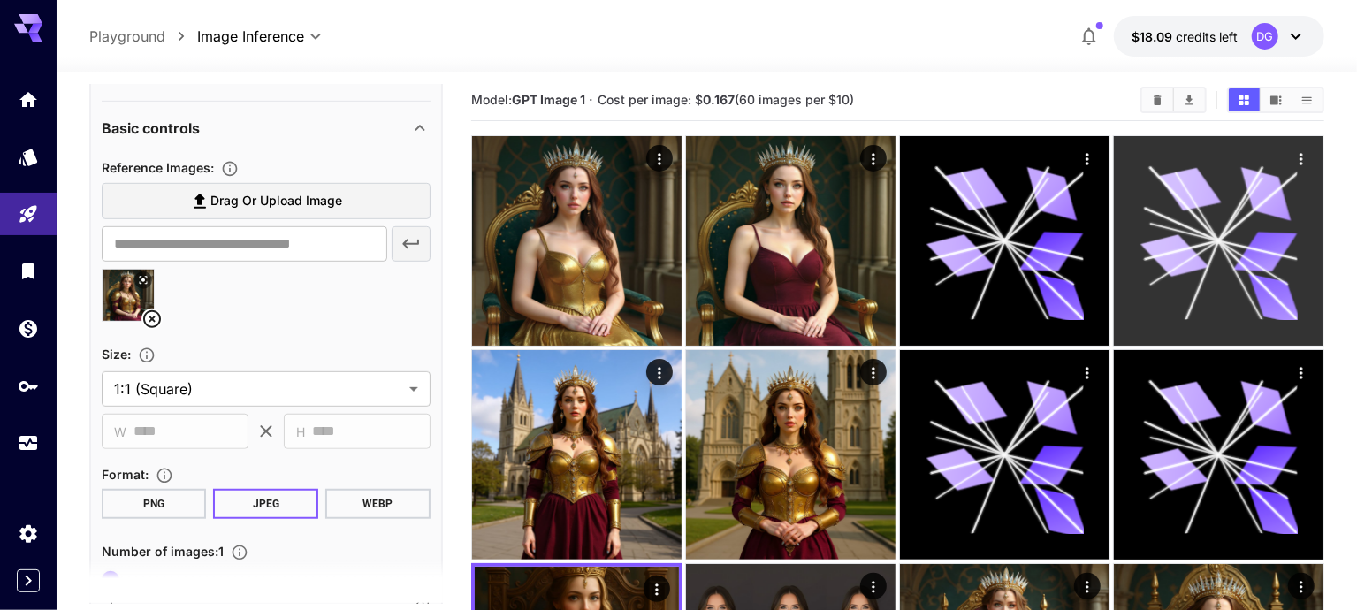
scroll to position [0, 0]
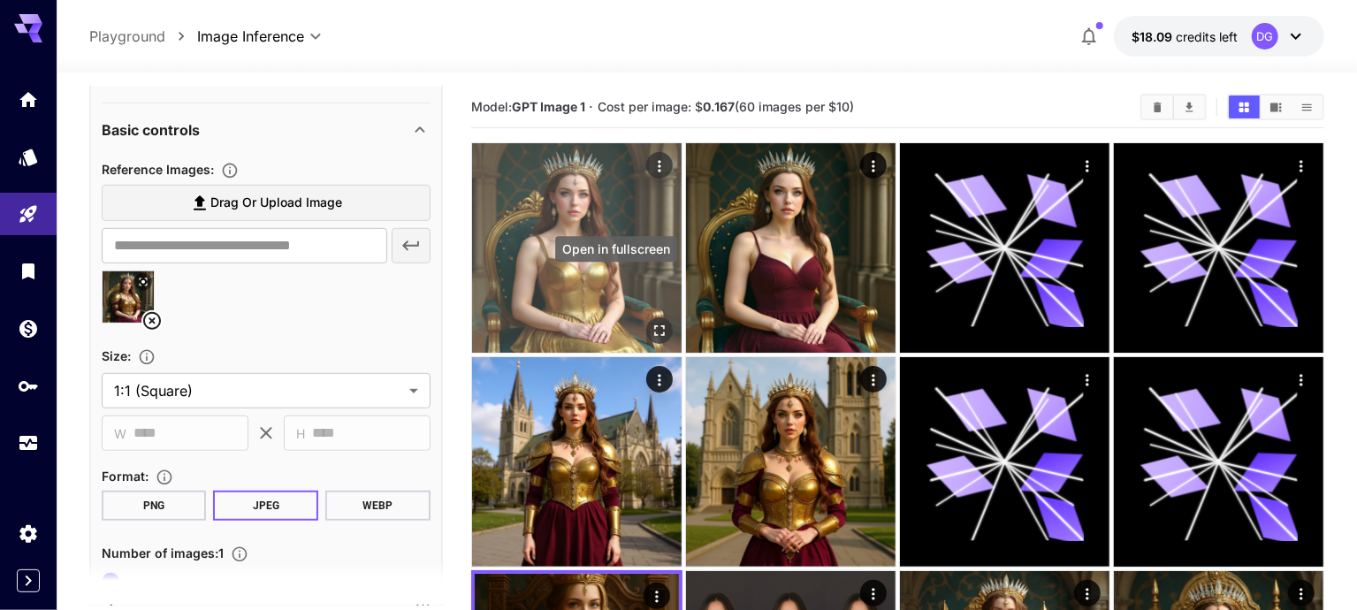
click at [651, 322] on icon "Open in fullscreen" at bounding box center [660, 331] width 18 height 18
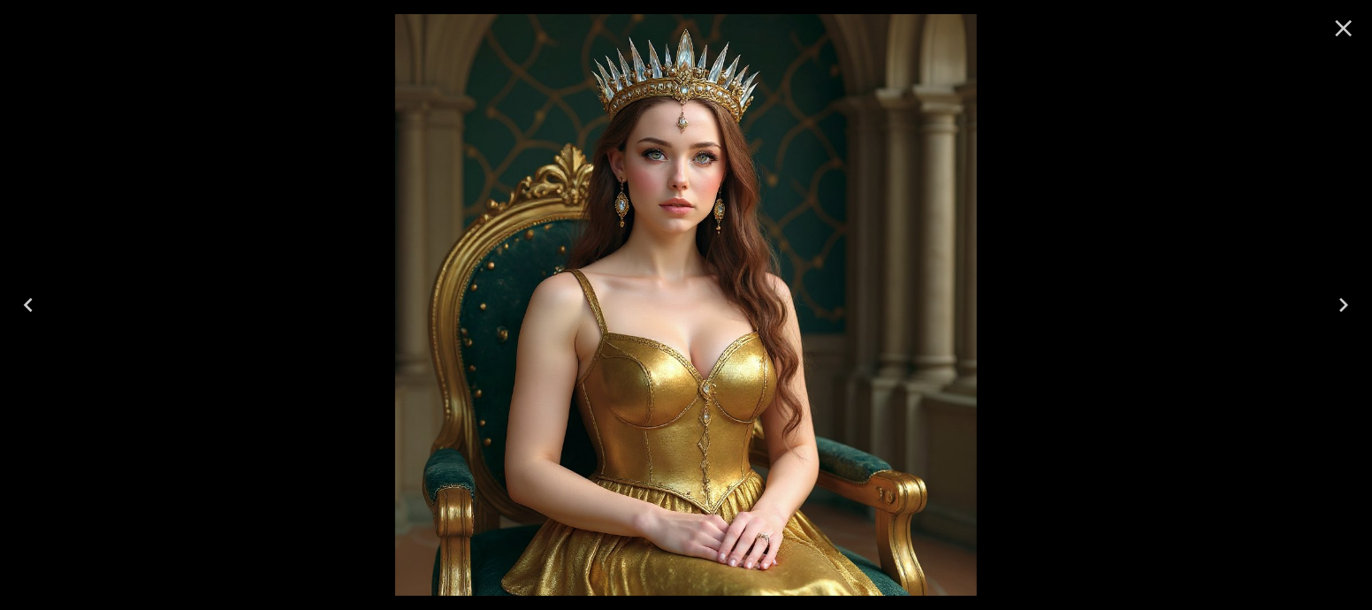
click at [1348, 35] on icon "Close" at bounding box center [1344, 28] width 28 height 28
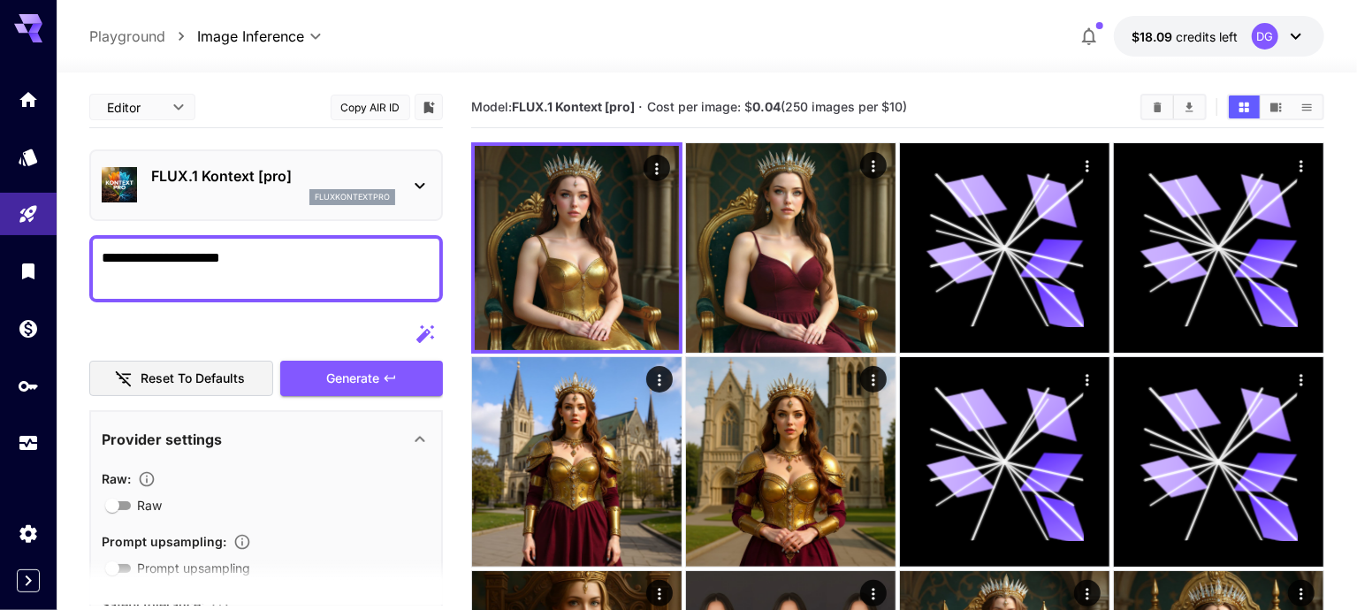
drag, startPoint x: 261, startPoint y: 263, endPoint x: 99, endPoint y: 259, distance: 161.8
click at [99, 259] on div "**********" at bounding box center [266, 268] width 354 height 67
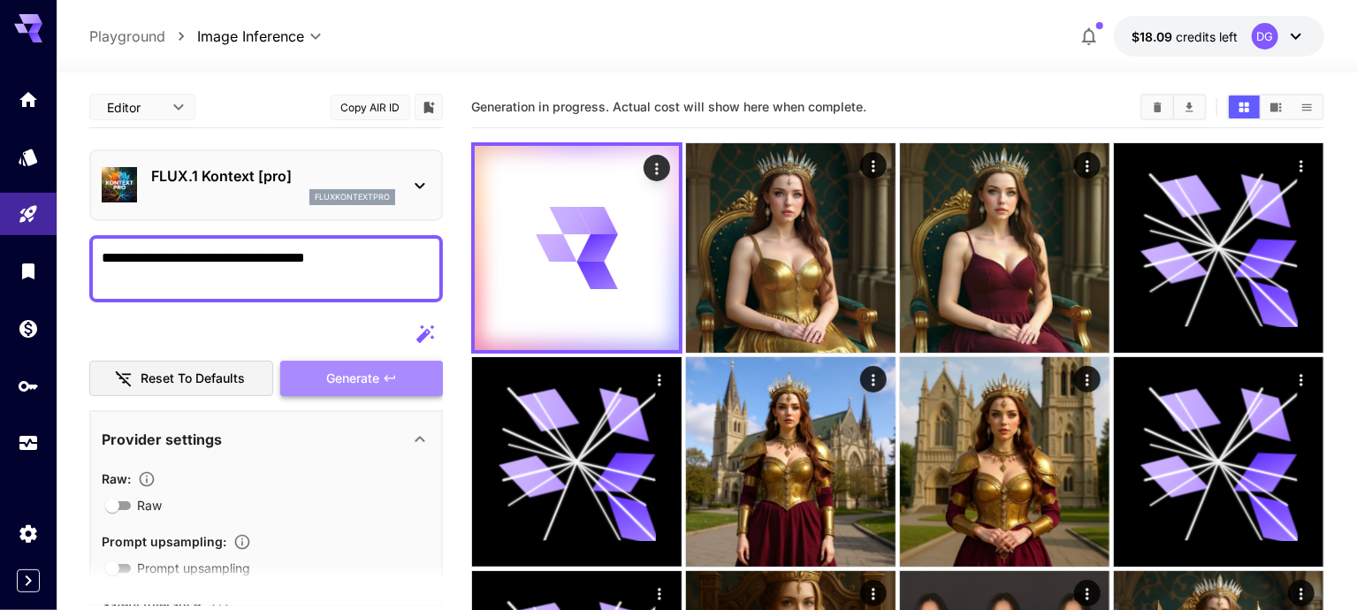
click at [362, 373] on span "Generate" at bounding box center [352, 379] width 53 height 22
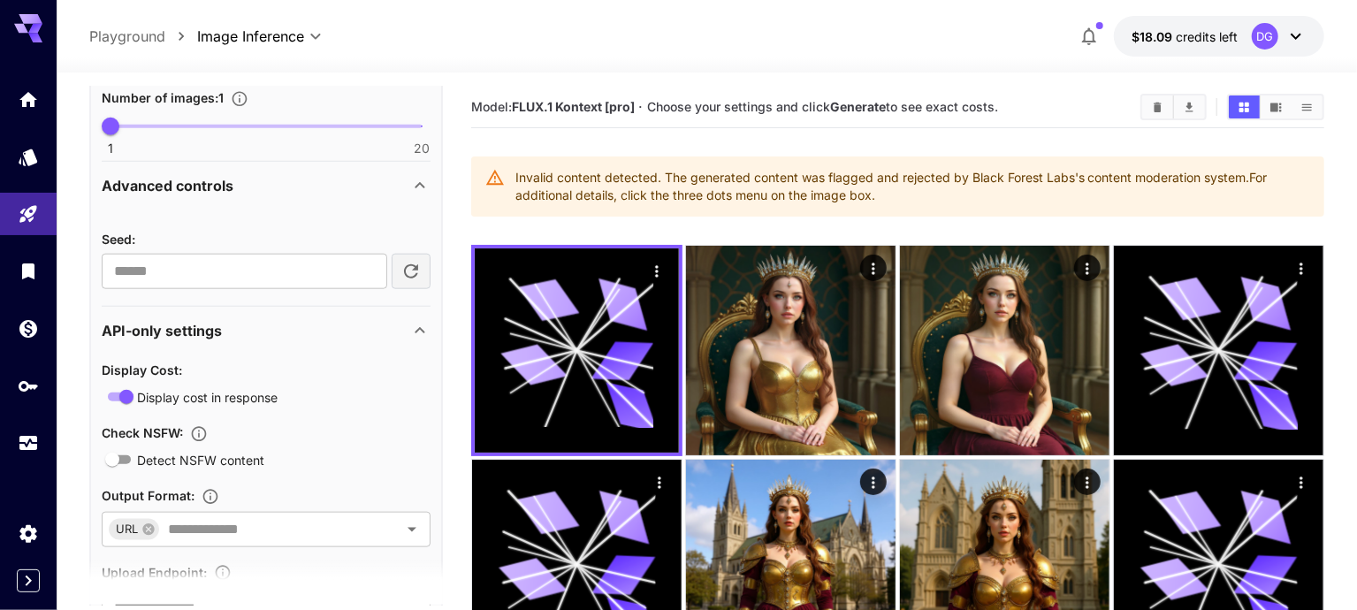
scroll to position [1034, 0]
click at [324, 325] on div "API-only settings" at bounding box center [256, 330] width 308 height 21
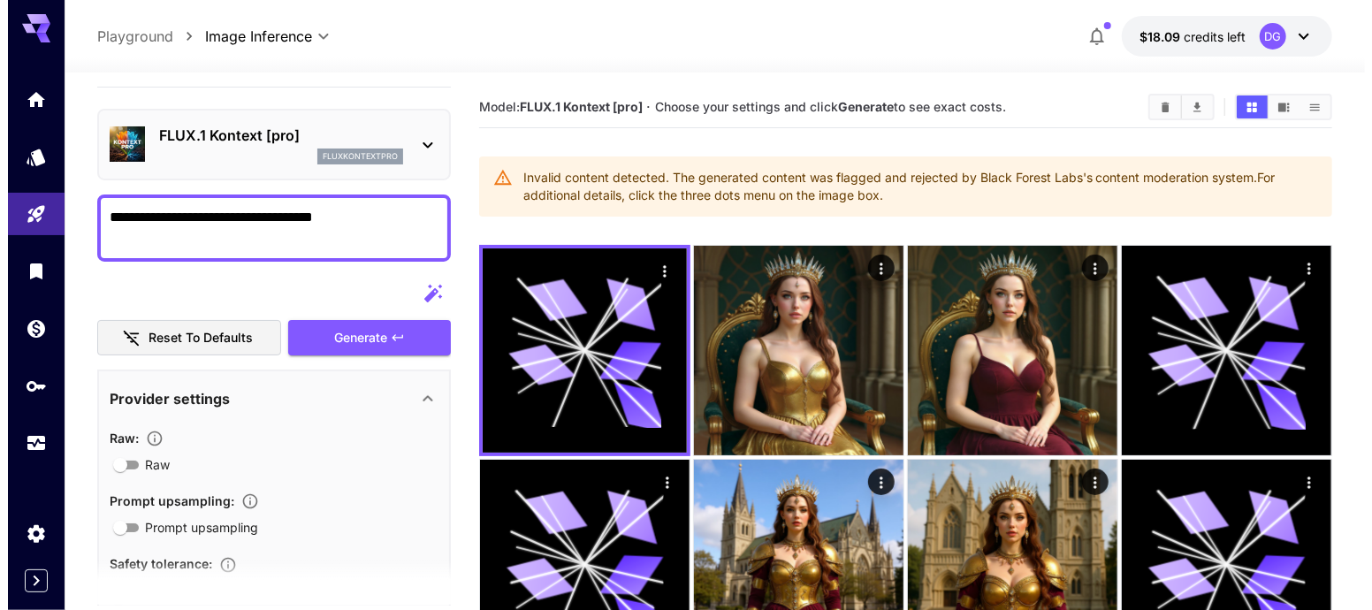
scroll to position [0, 0]
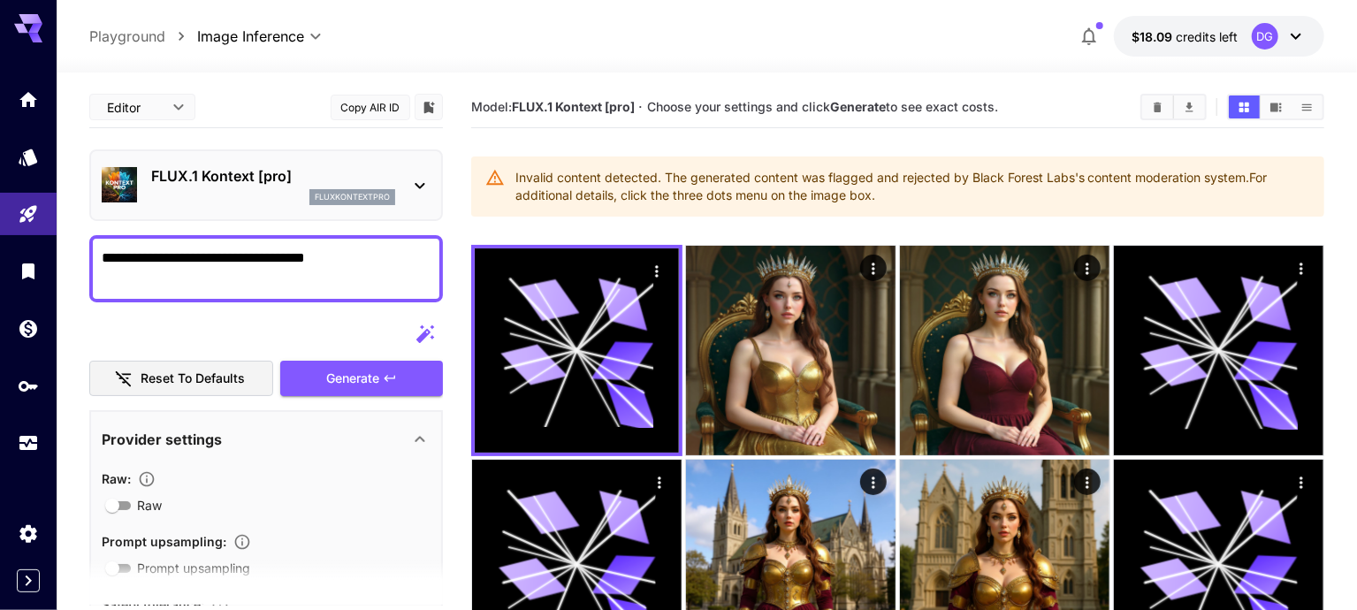
drag, startPoint x: 345, startPoint y: 253, endPoint x: 105, endPoint y: 248, distance: 239.7
click at [105, 248] on textarea "**********" at bounding box center [267, 269] width 331 height 42
type textarea "*"
type textarea "*****"
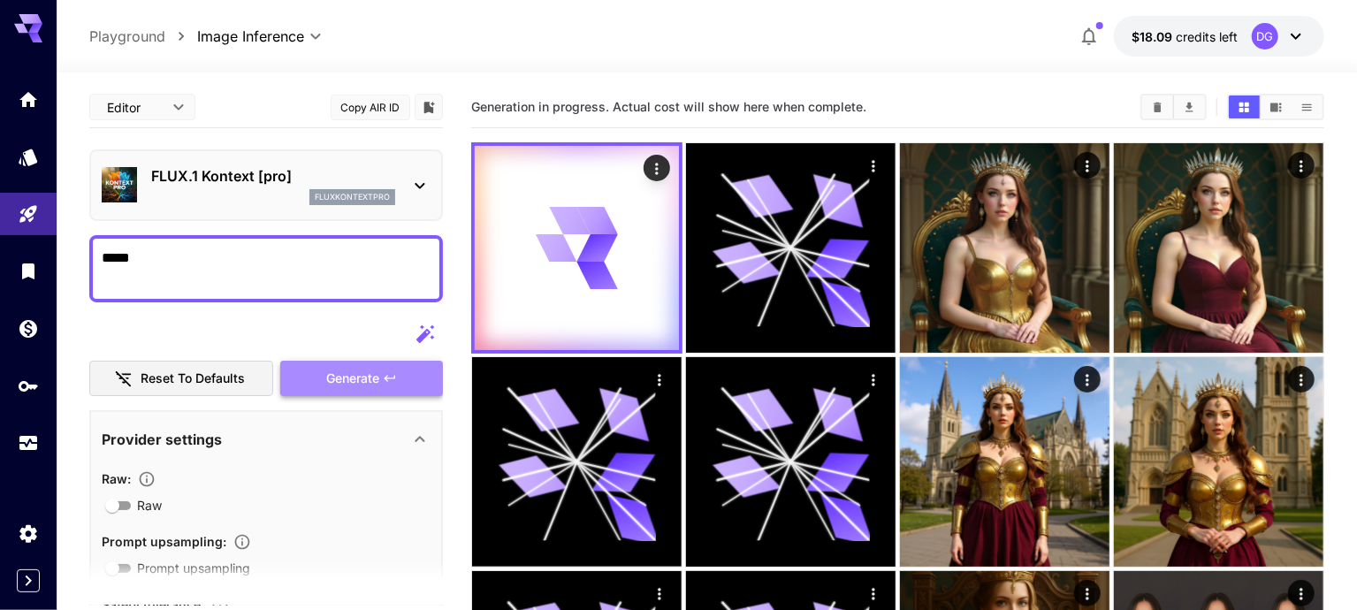
click at [426, 388] on button "Generate" at bounding box center [361, 379] width 163 height 36
click at [331, 195] on p "fluxkontextpro" at bounding box center [352, 197] width 75 height 12
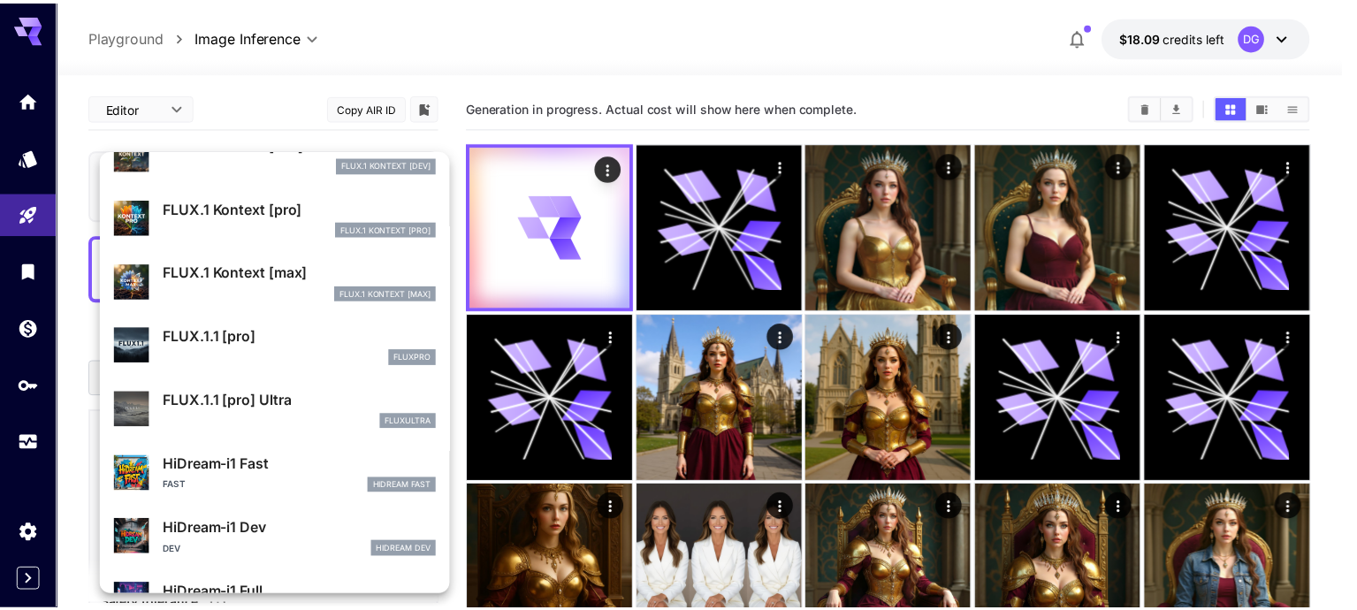
scroll to position [1300, 0]
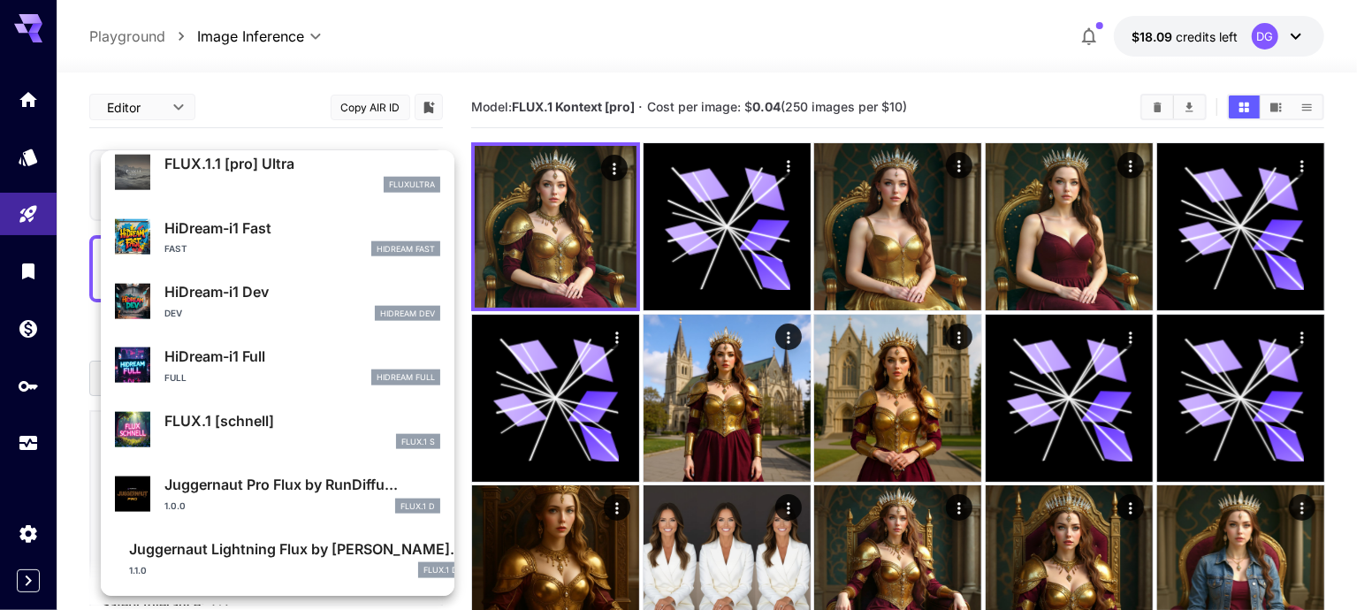
click at [607, 279] on div at bounding box center [686, 305] width 1372 height 610
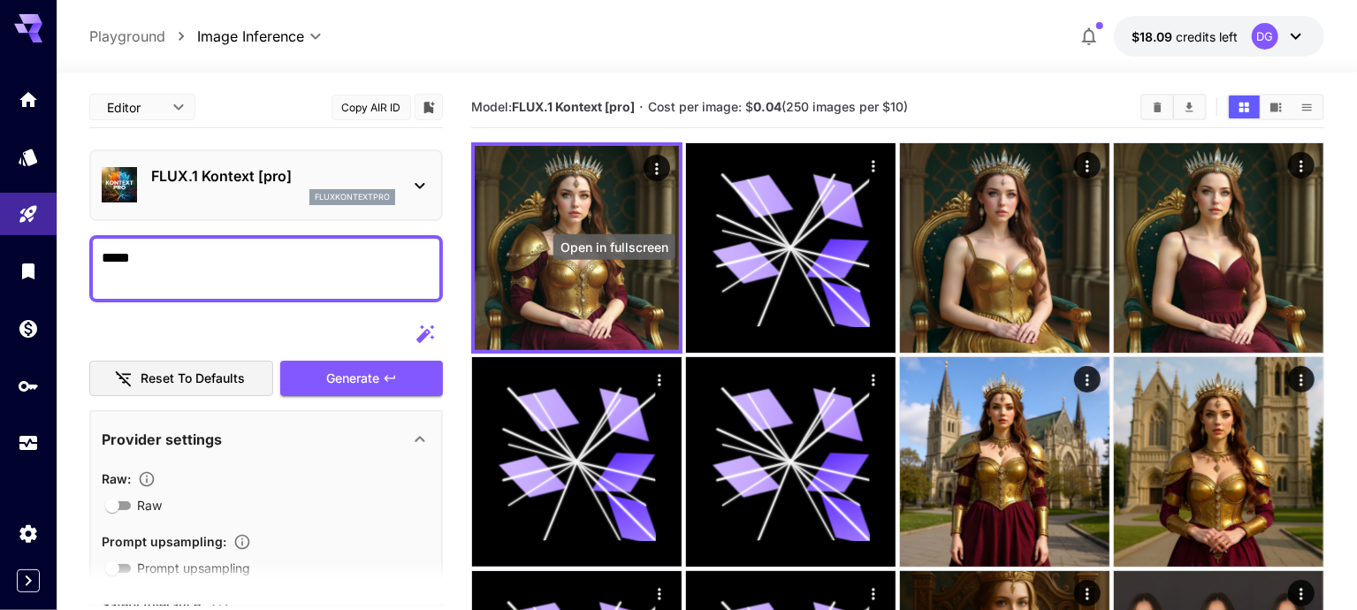
click at [0, 0] on icon "Open in fullscreen" at bounding box center [0, 0] width 0 height 0
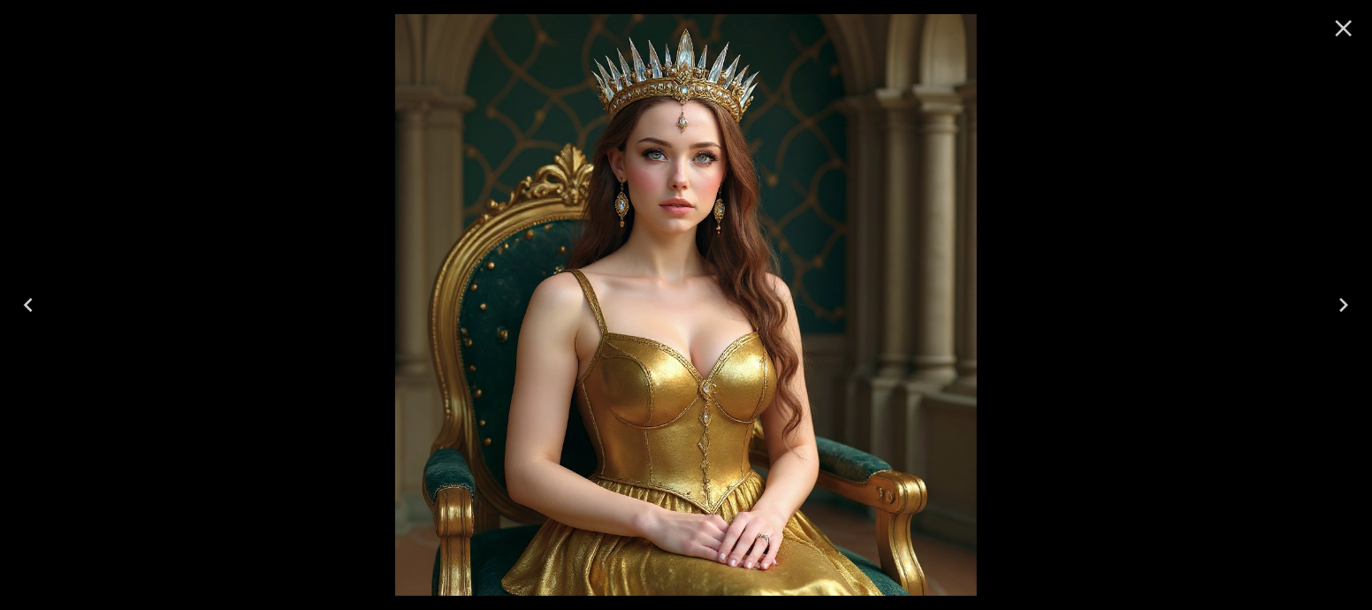
click at [1339, 33] on icon "Close" at bounding box center [1344, 28] width 17 height 17
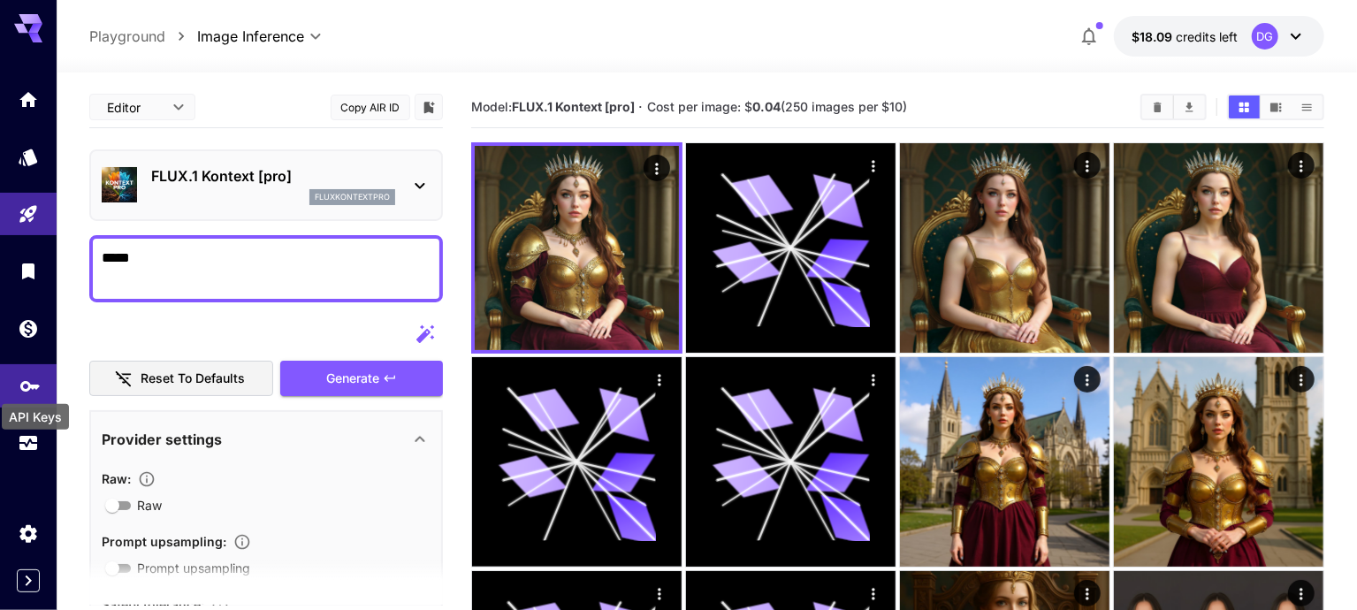
click at [22, 382] on icon "API Keys" at bounding box center [29, 383] width 19 height 11
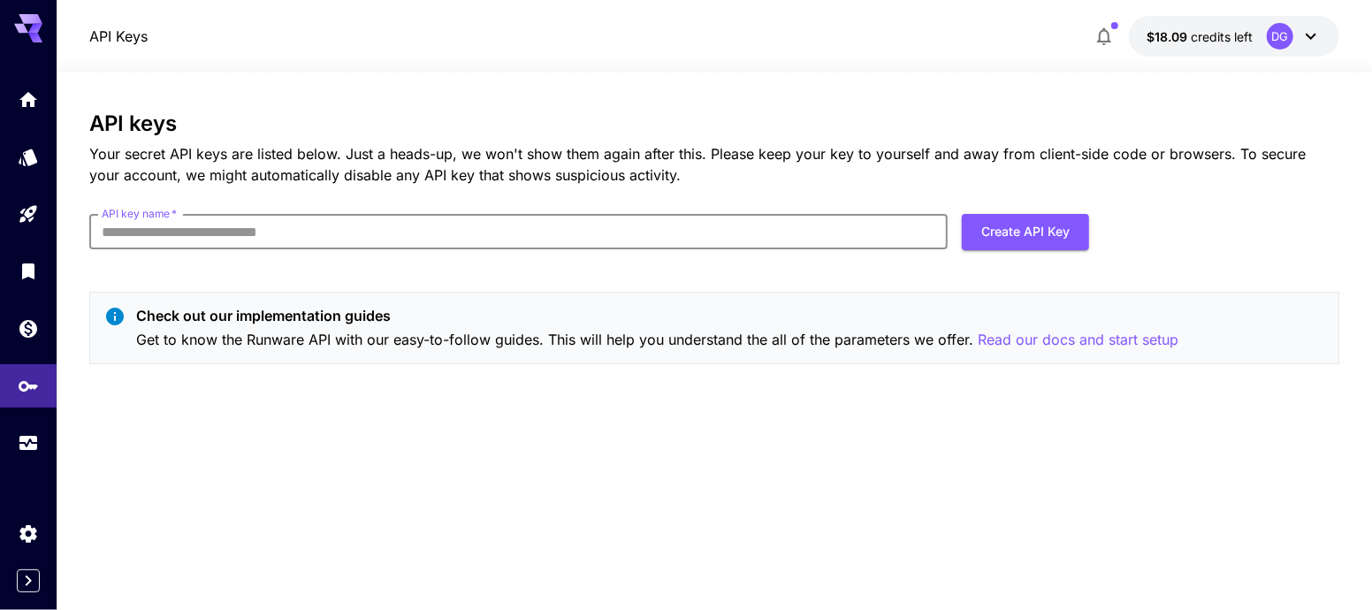
click at [477, 222] on input "API key name   *" at bounding box center [518, 231] width 858 height 35
type input "******"
click button "Create API Key" at bounding box center [1025, 232] width 127 height 36
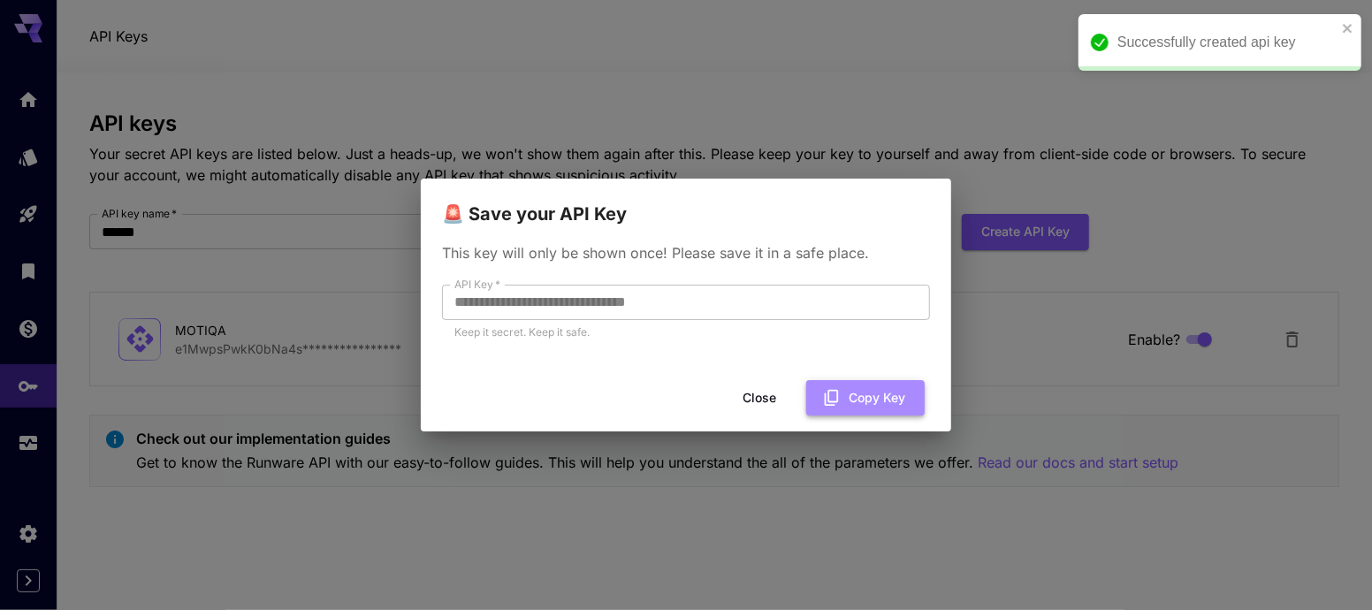
click at [838, 397] on icon "button" at bounding box center [831, 397] width 19 height 19
click at [948, 470] on div "**********" at bounding box center [686, 305] width 1372 height 610
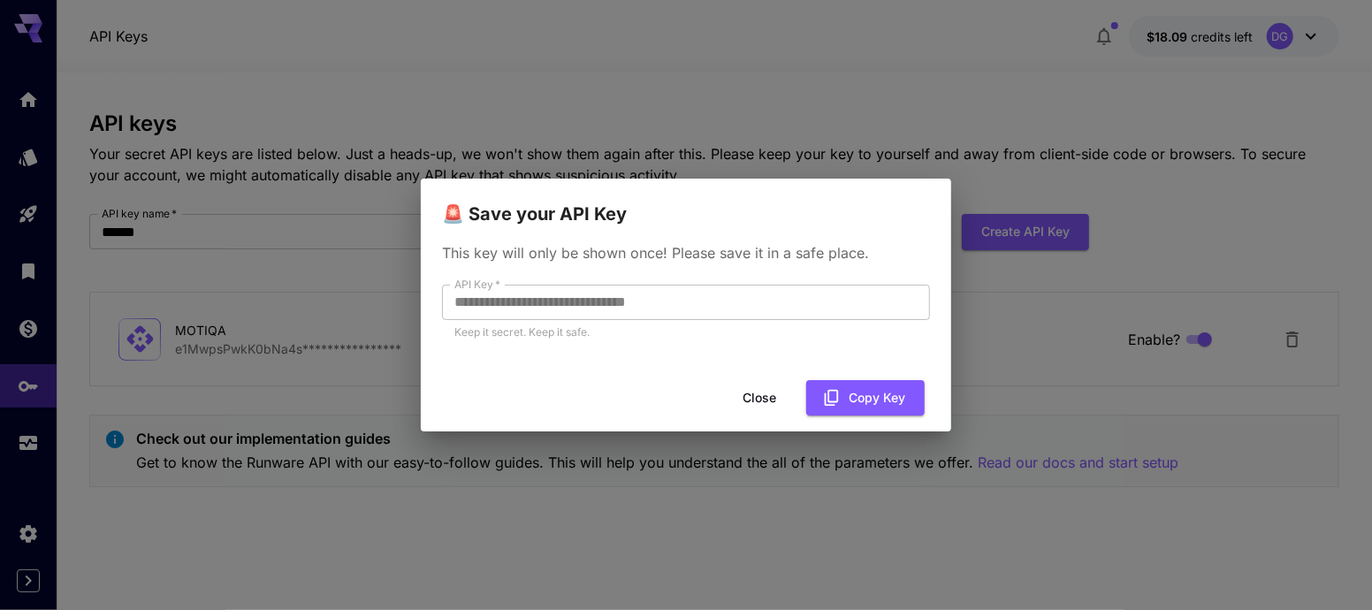
click at [738, 389] on button "Close" at bounding box center [760, 398] width 80 height 36
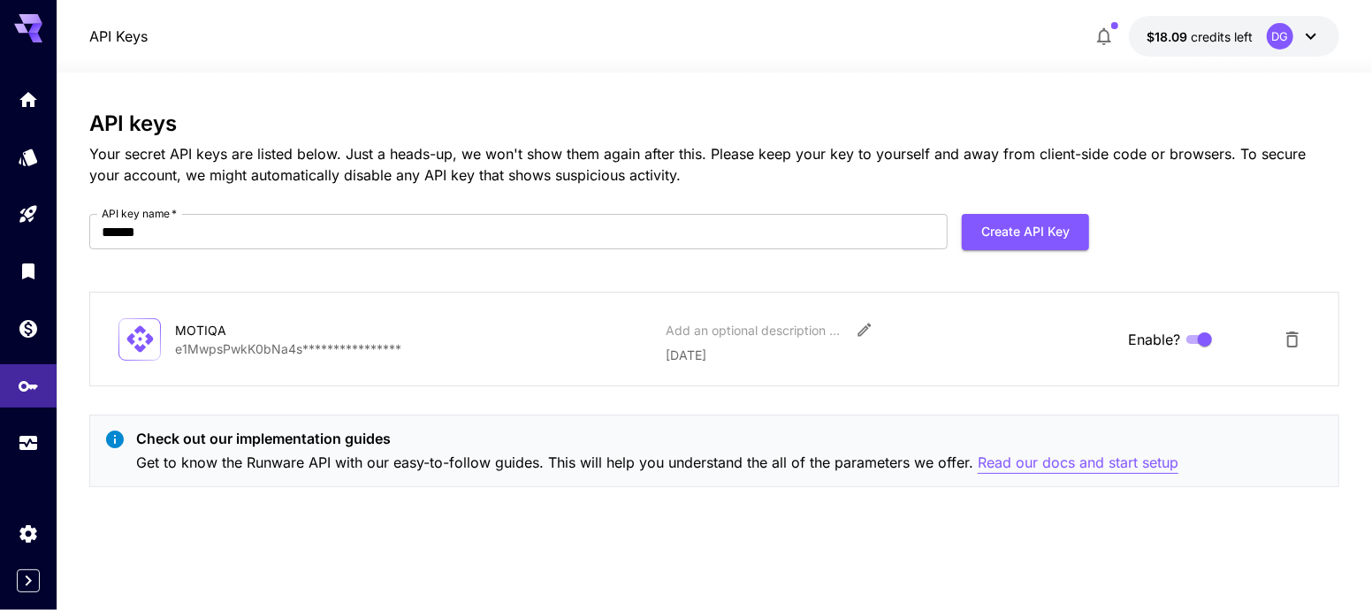
click at [1091, 463] on p "Read our docs and start setup" at bounding box center [1078, 463] width 201 height 22
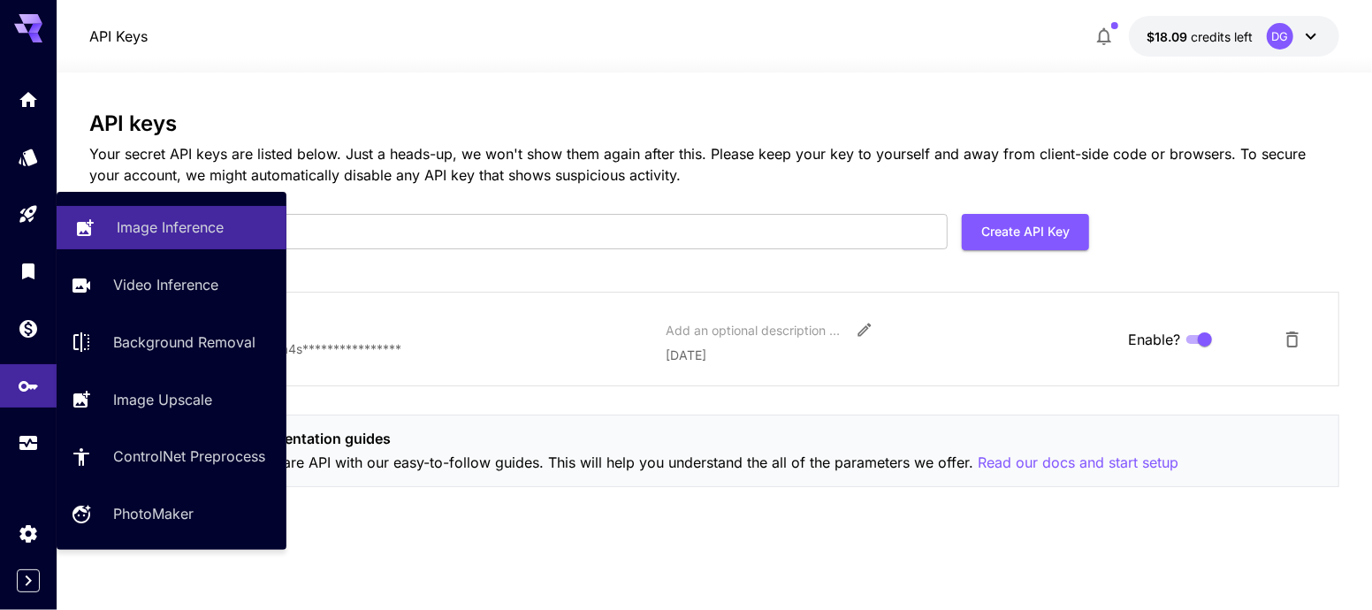
click at [81, 220] on icon at bounding box center [84, 223] width 21 height 21
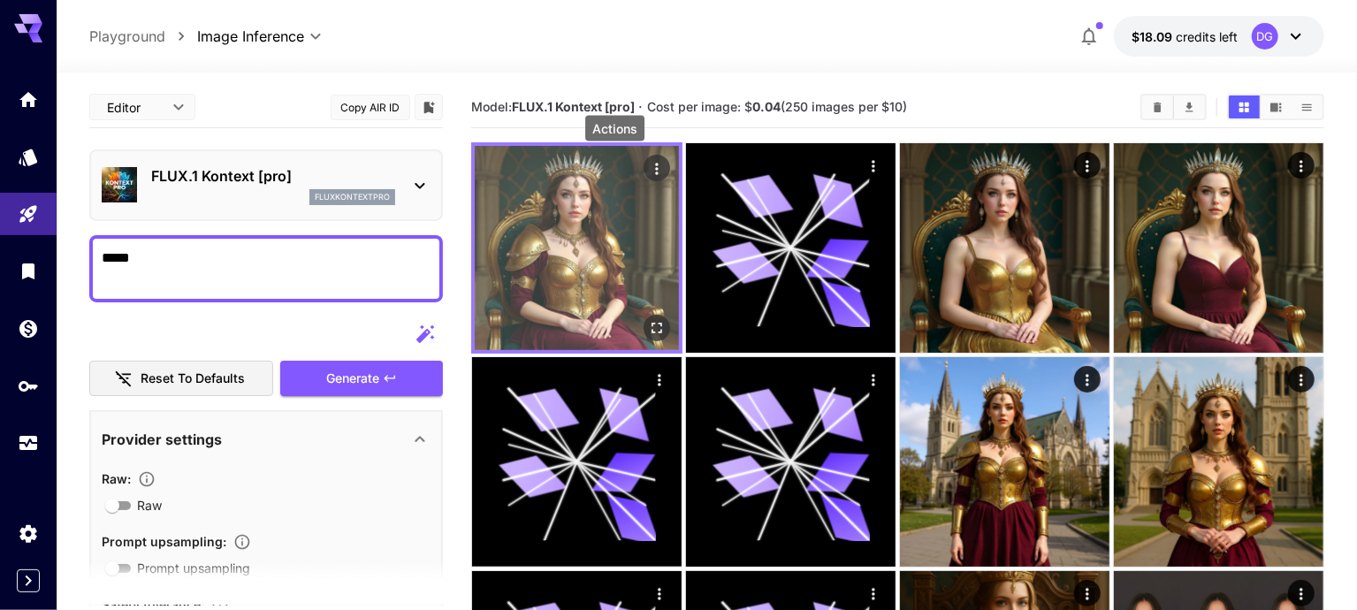
click at [648, 160] on icon "Actions" at bounding box center [657, 169] width 18 height 18
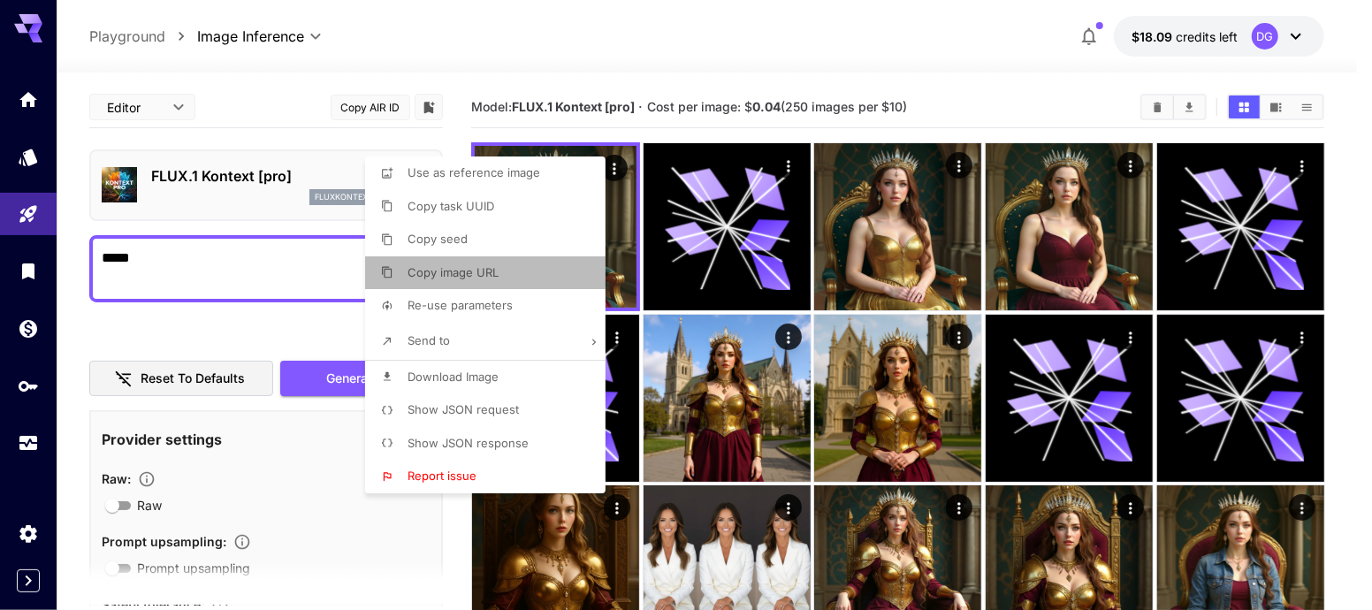
click at [528, 263] on li "Copy image URL" at bounding box center [490, 273] width 251 height 34
click at [952, 301] on div at bounding box center [686, 305] width 1372 height 610
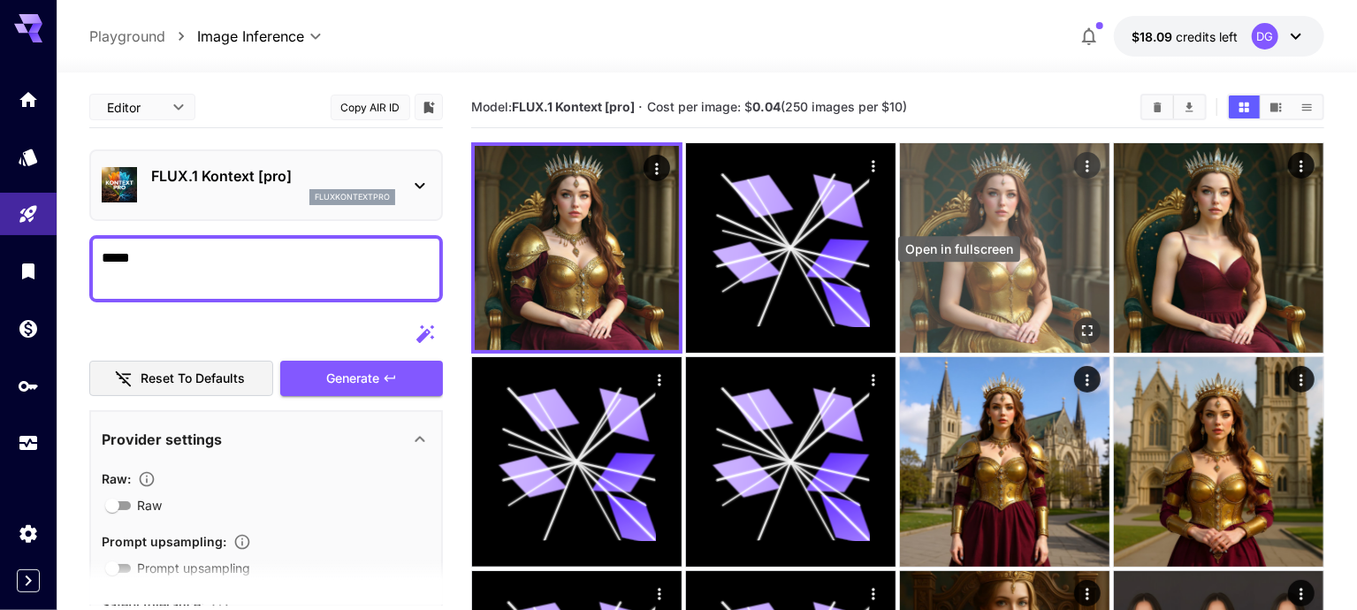
click at [1074, 317] on button "Open in fullscreen" at bounding box center [1087, 330] width 27 height 27
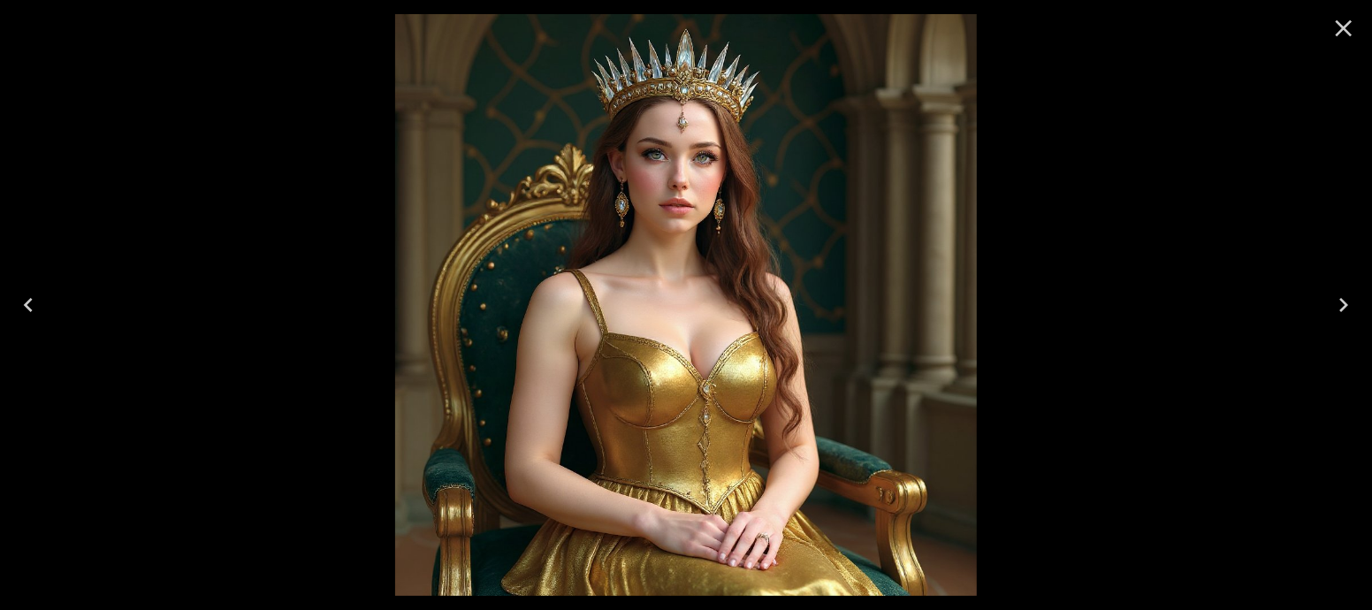
click at [1323, 20] on button "Close" at bounding box center [1344, 28] width 42 height 42
